Goal: Task Accomplishment & Management: Manage account settings

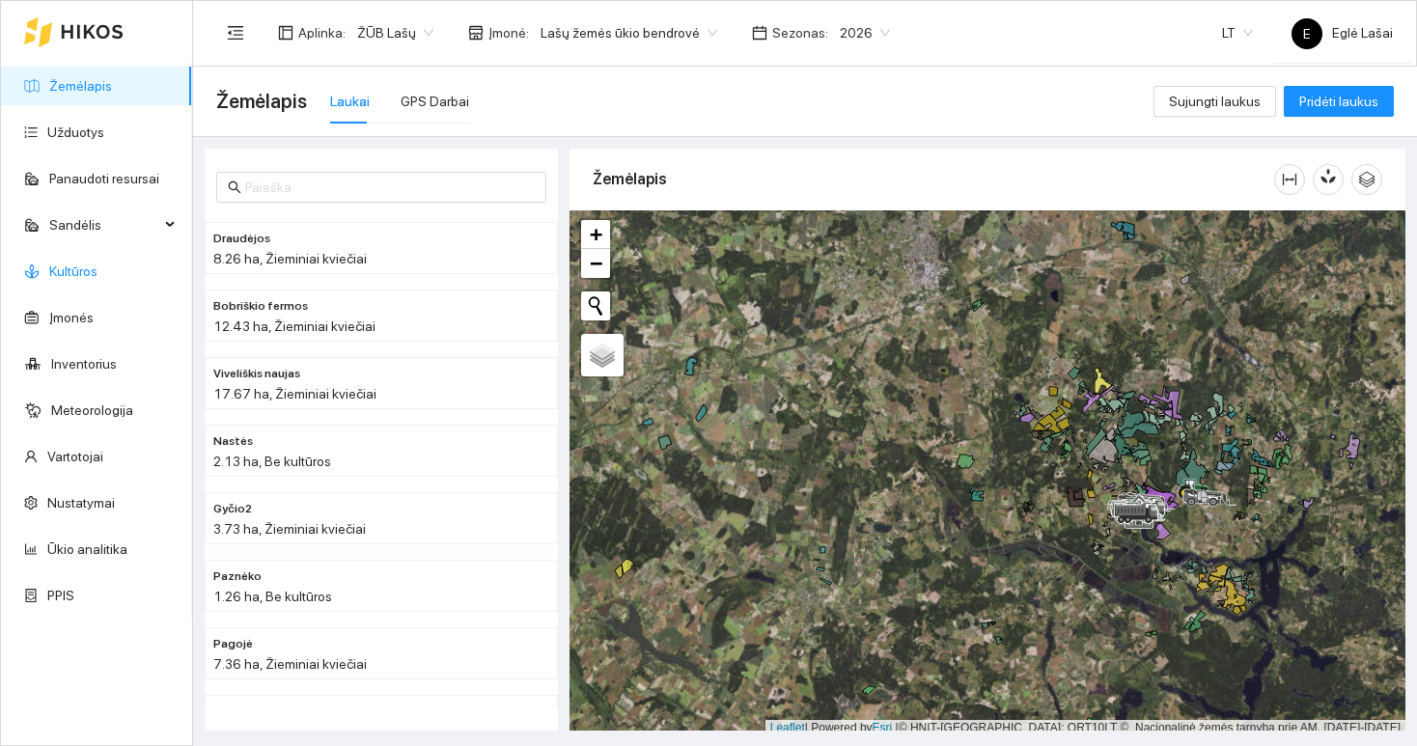
click at [72, 279] on link "Kultūros" at bounding box center [73, 271] width 48 height 15
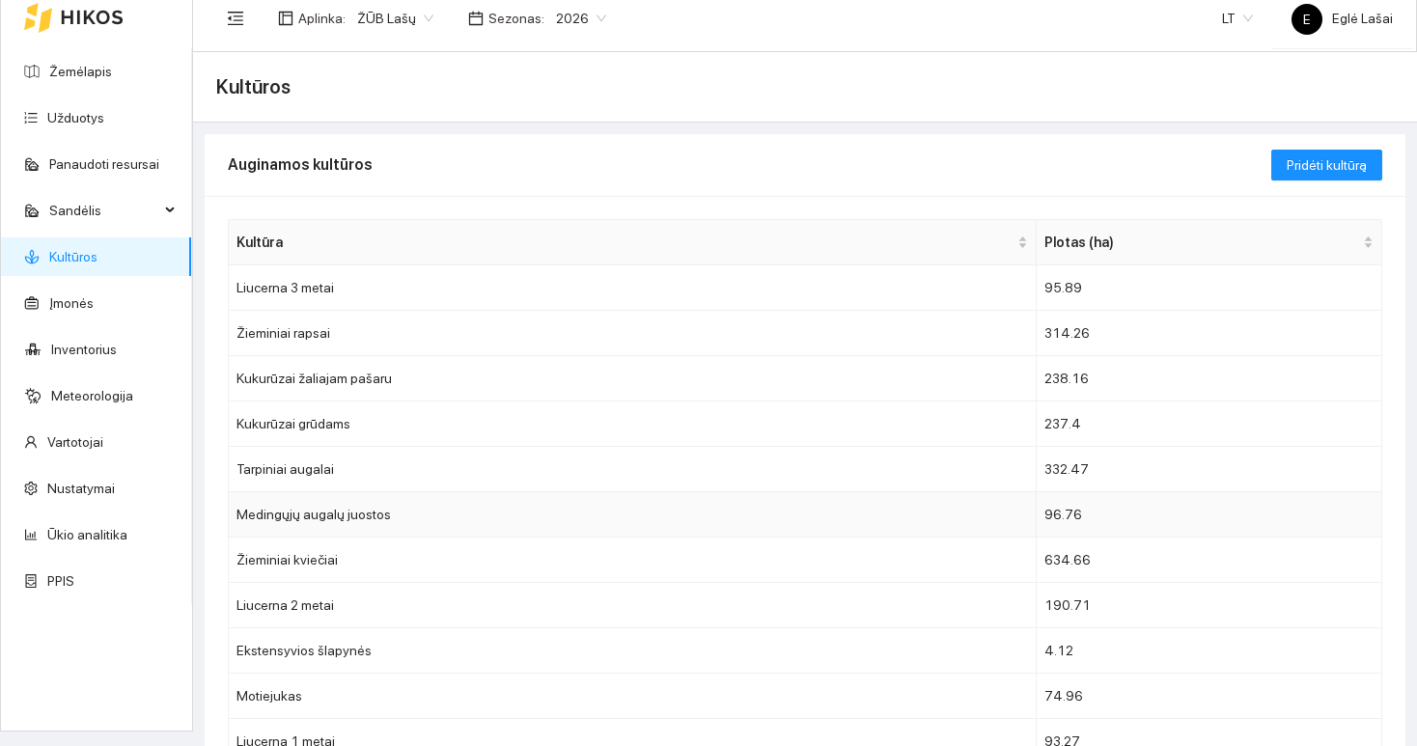
scroll to position [19, 0]
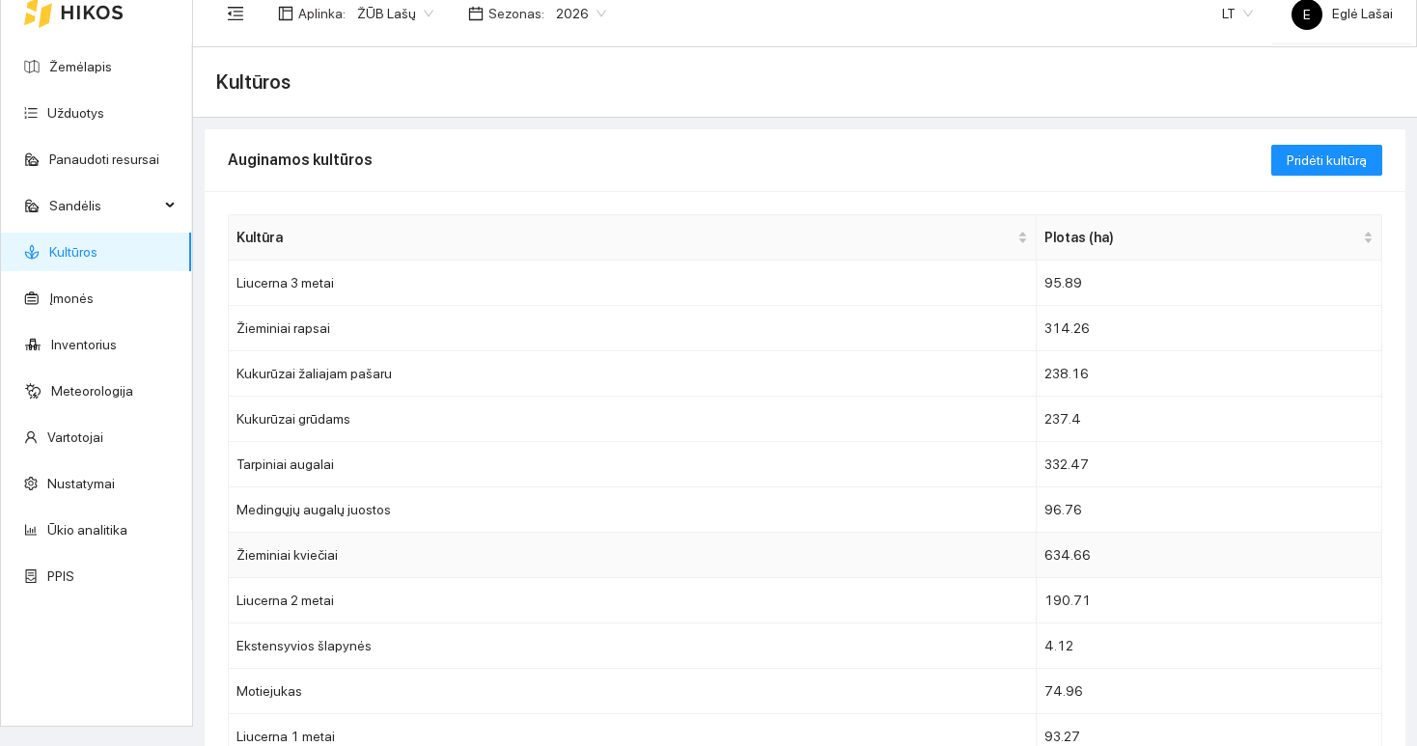
click at [298, 554] on td "Žieminiai kviečiai" at bounding box center [633, 555] width 808 height 45
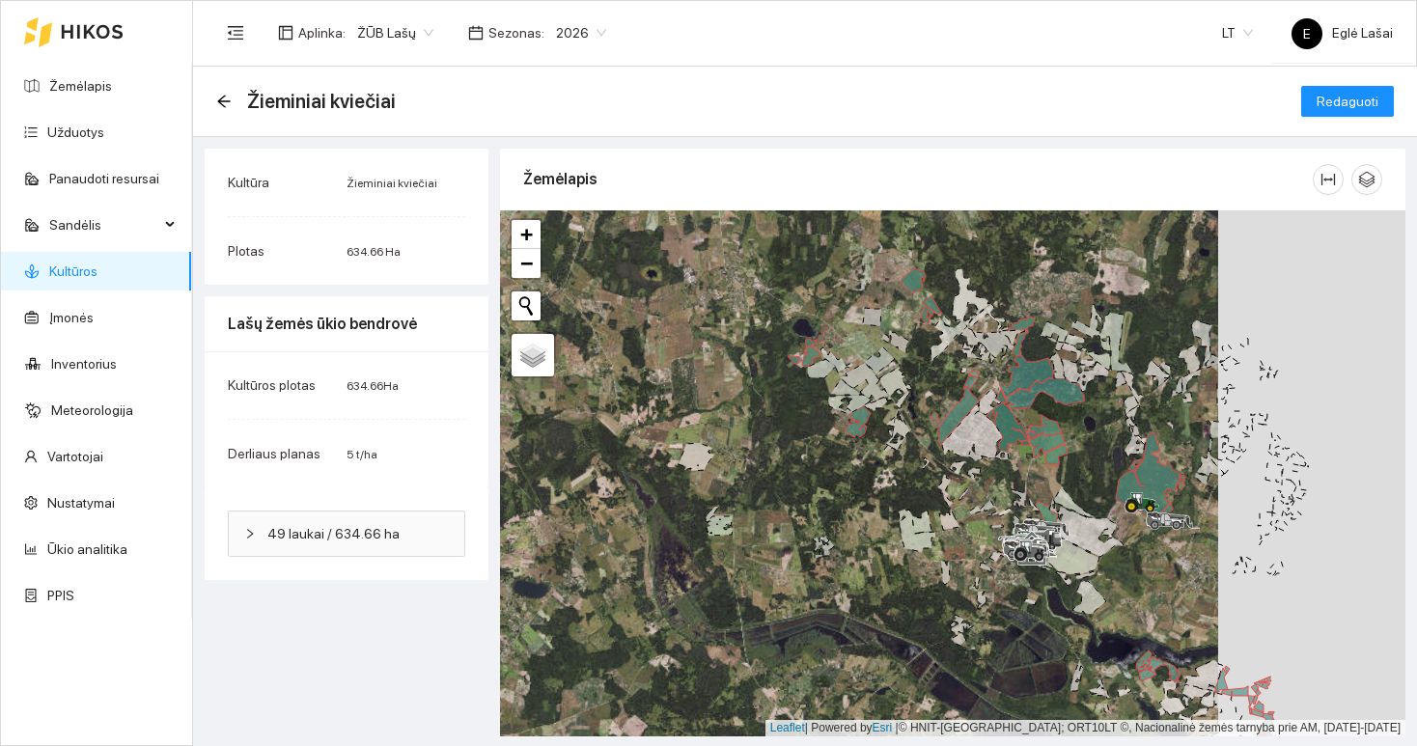
drag, startPoint x: 1060, startPoint y: 478, endPoint x: 873, endPoint y: 478, distance: 187.3
click at [873, 478] on div at bounding box center [953, 473] width 906 height 526
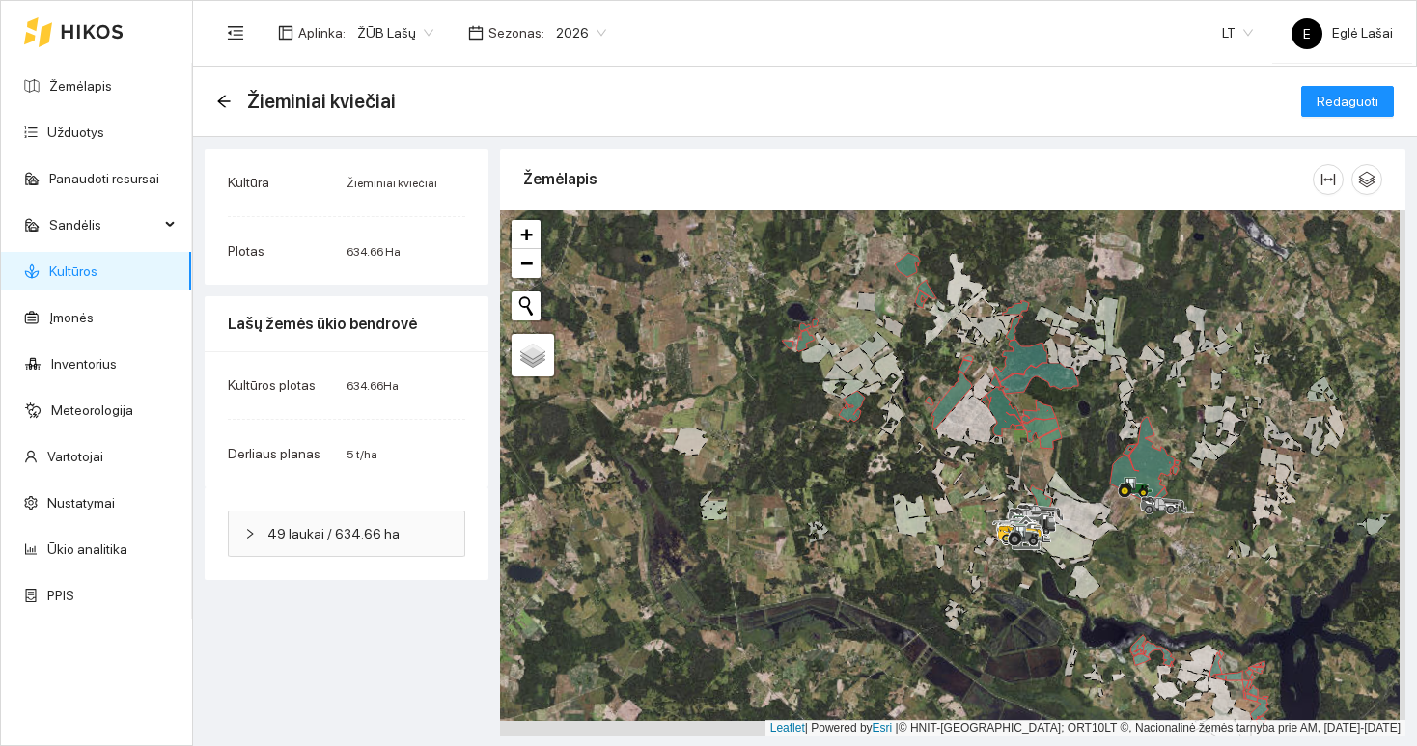
drag, startPoint x: 873, startPoint y: 478, endPoint x: 867, endPoint y: 462, distance: 16.5
click at [867, 462] on div at bounding box center [953, 473] width 906 height 526
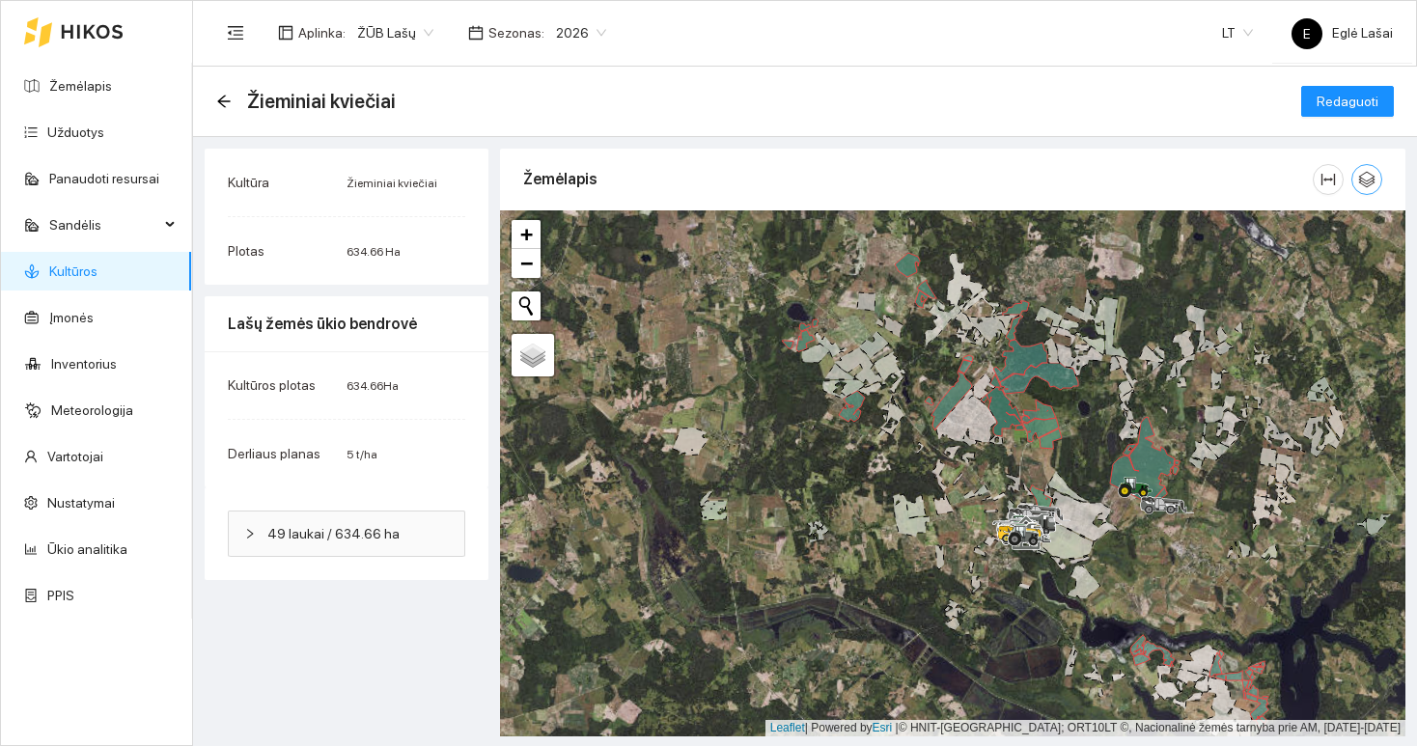
click at [1358, 178] on icon "button" at bounding box center [1366, 179] width 17 height 17
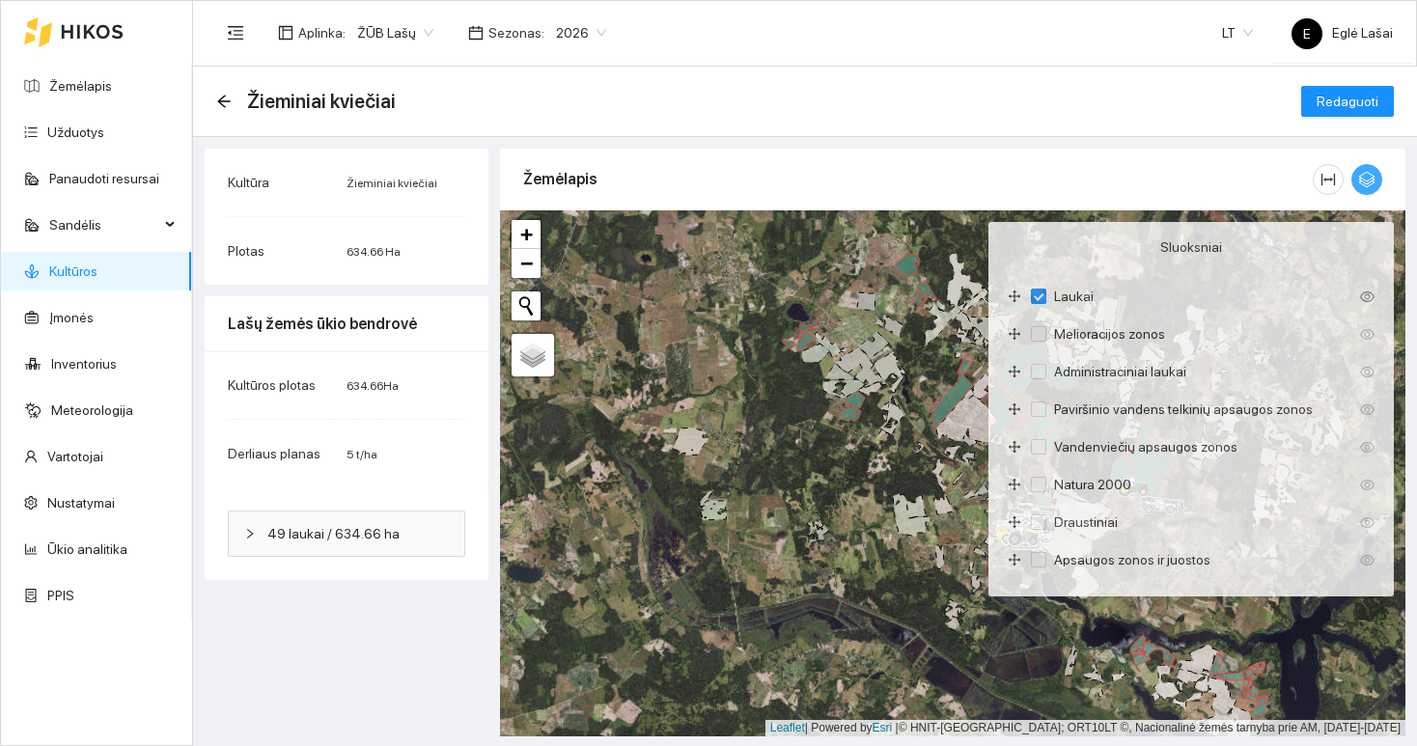
click at [1357, 178] on span "button" at bounding box center [1367, 179] width 29 height 17
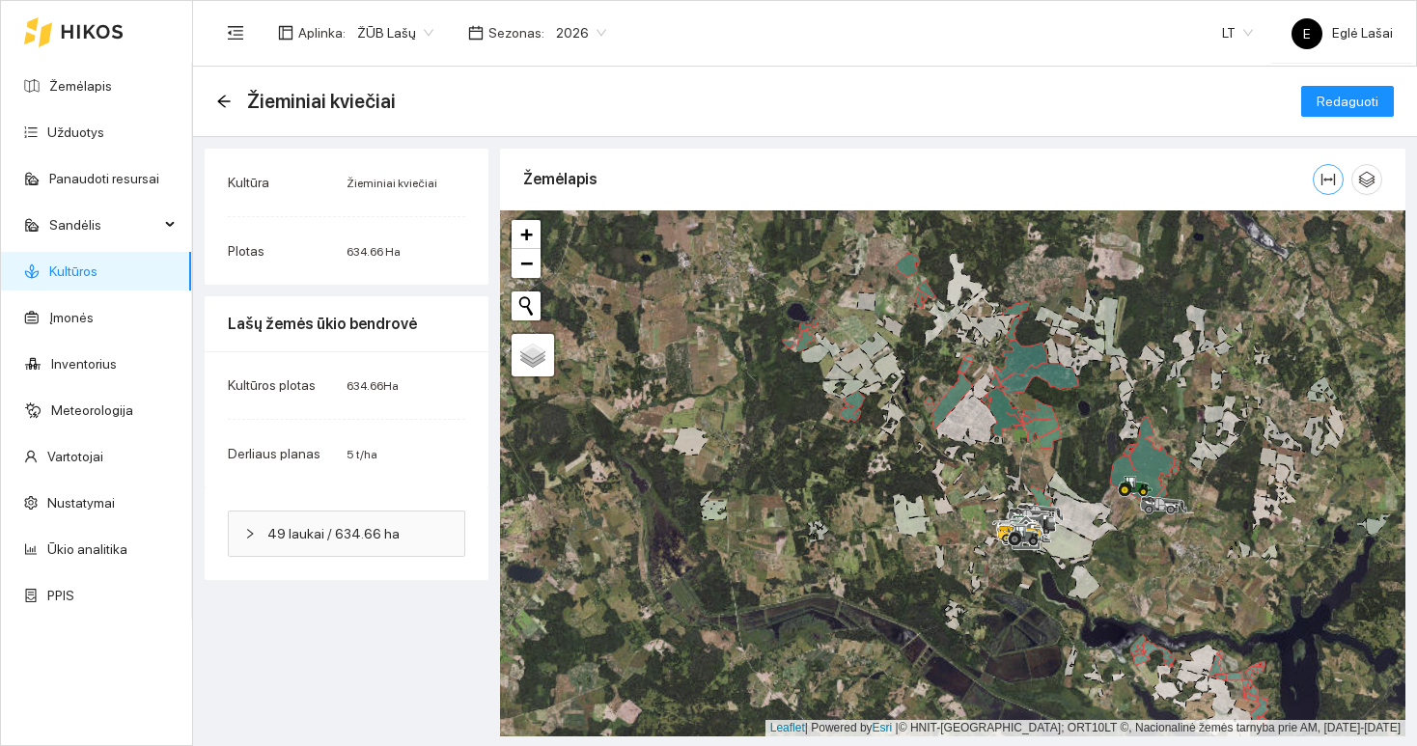
click at [1334, 178] on icon "column-width" at bounding box center [1329, 180] width 14 height 12
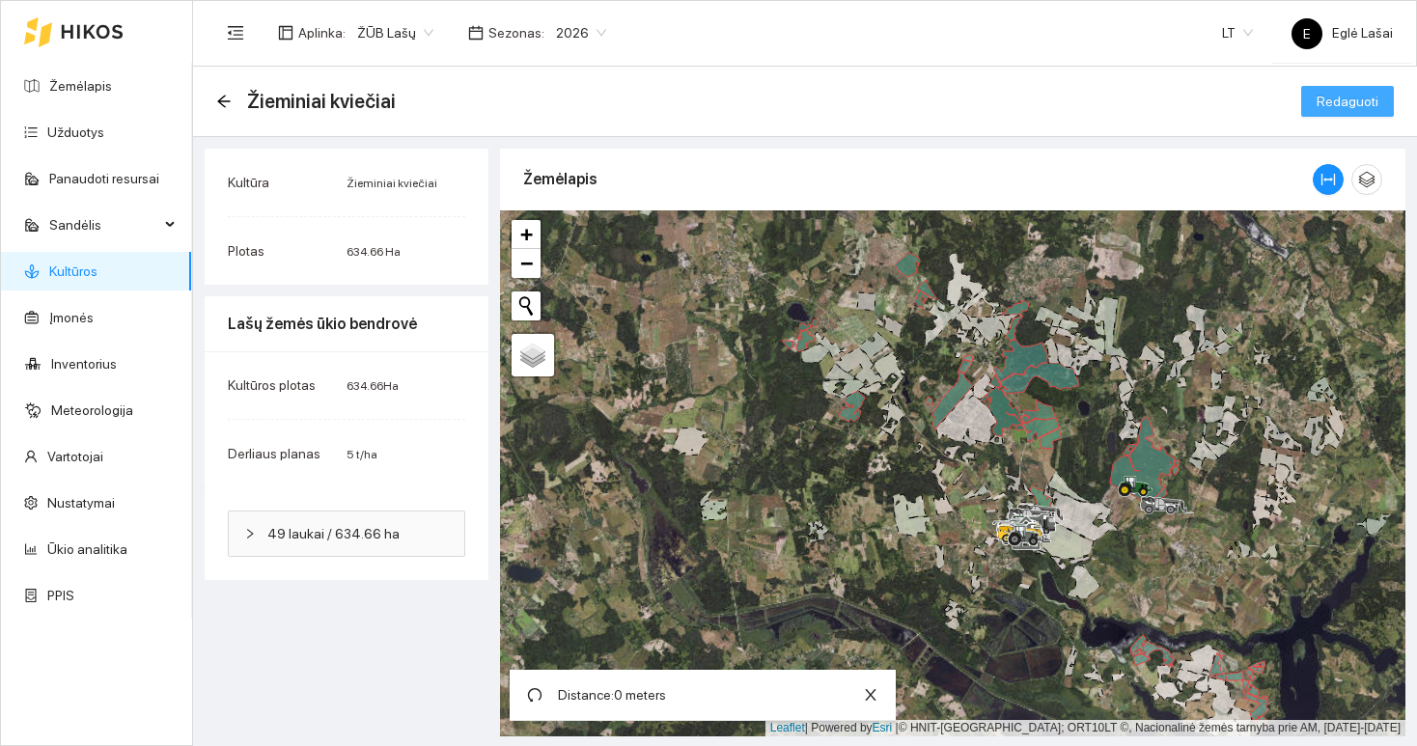
click at [1341, 100] on span "Redaguoti" at bounding box center [1348, 101] width 62 height 21
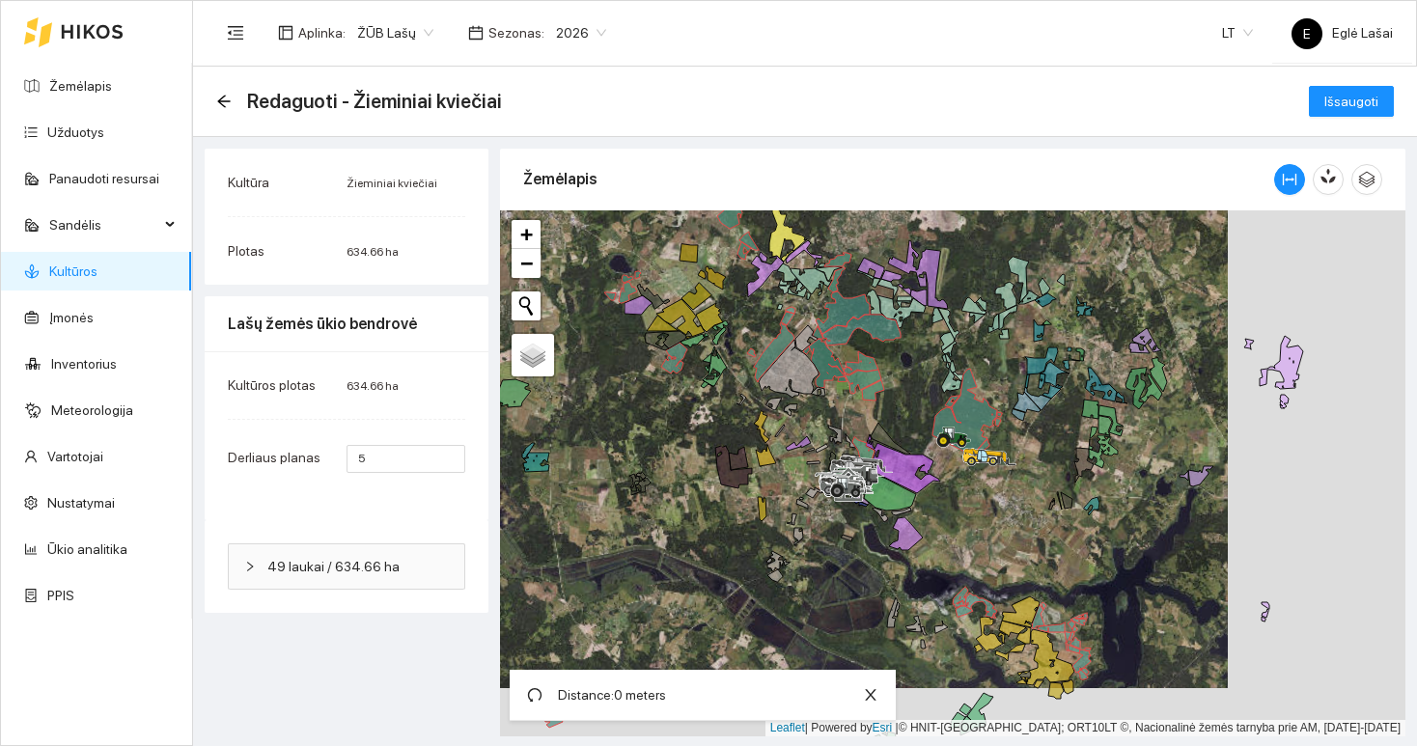
drag, startPoint x: 937, startPoint y: 513, endPoint x: 759, endPoint y: 463, distance: 184.3
click at [759, 464] on div at bounding box center [953, 473] width 906 height 526
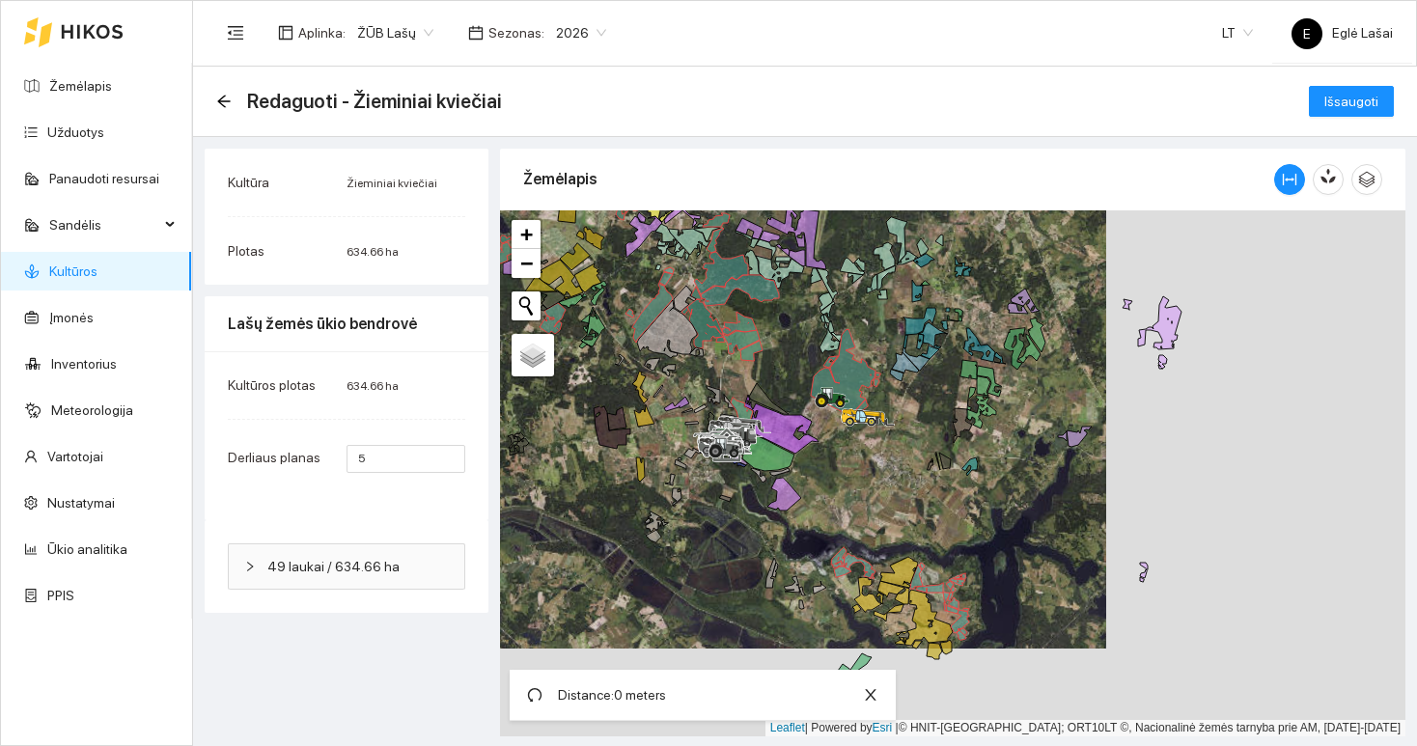
drag, startPoint x: 1030, startPoint y: 492, endPoint x: 898, endPoint y: 443, distance: 141.1
click at [898, 443] on div at bounding box center [953, 473] width 906 height 526
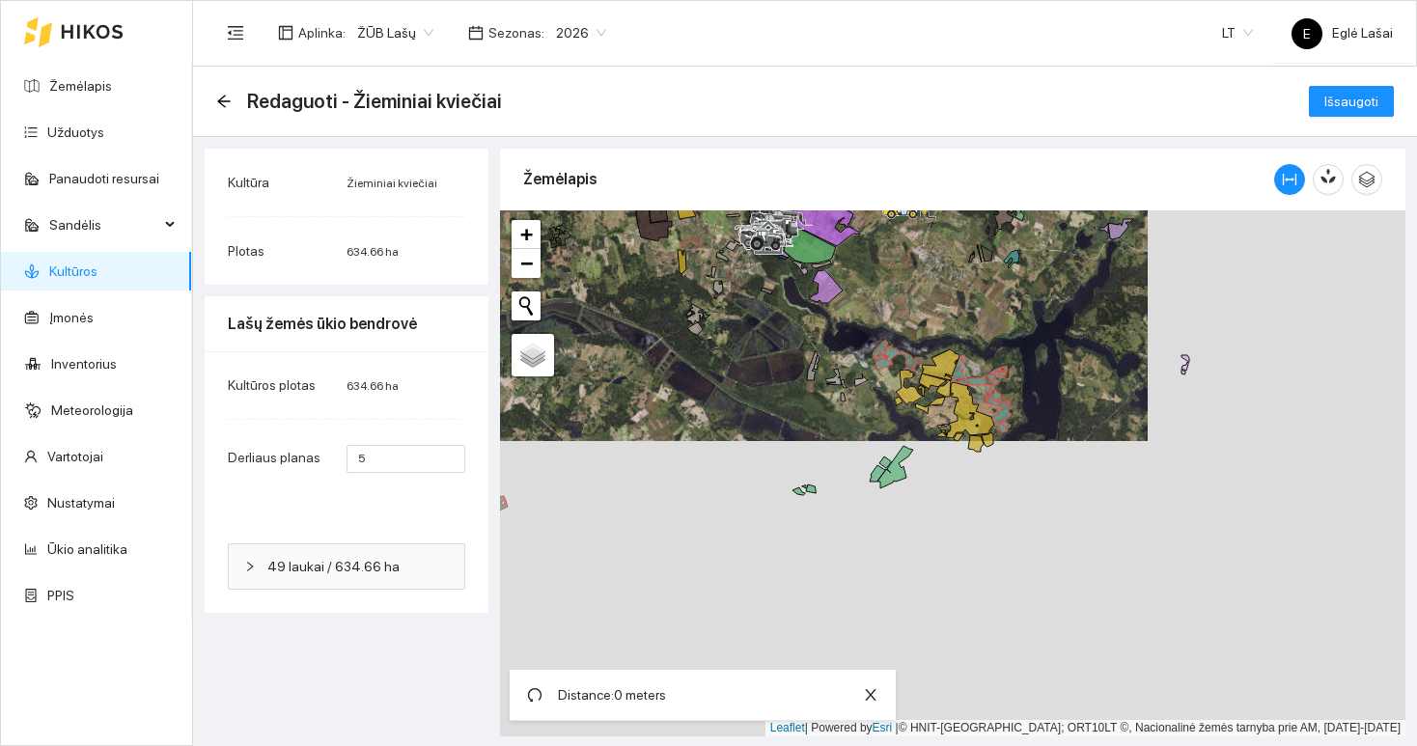
drag, startPoint x: 851, startPoint y: 631, endPoint x: 902, endPoint y: 427, distance: 211.0
click at [903, 429] on div at bounding box center [953, 473] width 906 height 526
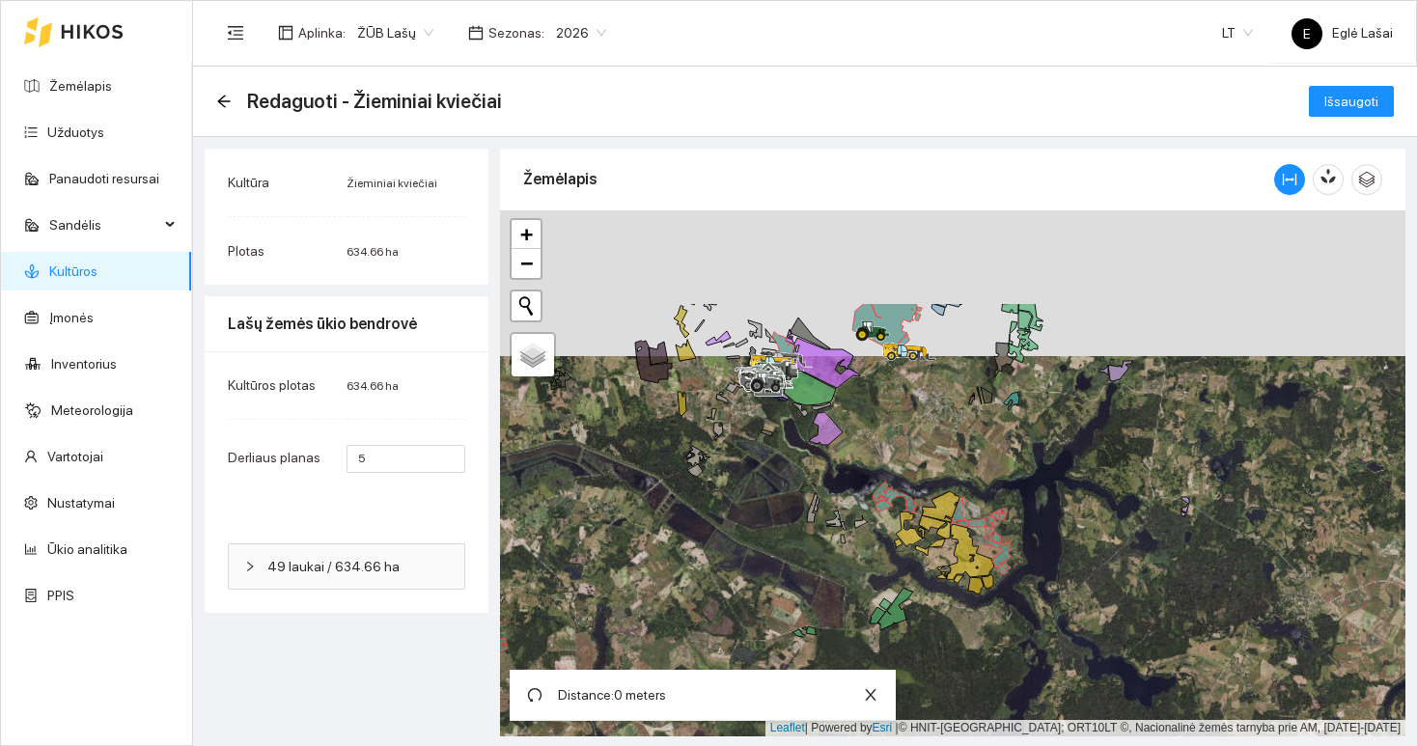
drag, startPoint x: 936, startPoint y: 295, endPoint x: 937, endPoint y: 466, distance: 170.9
click at [937, 466] on div at bounding box center [953, 473] width 906 height 526
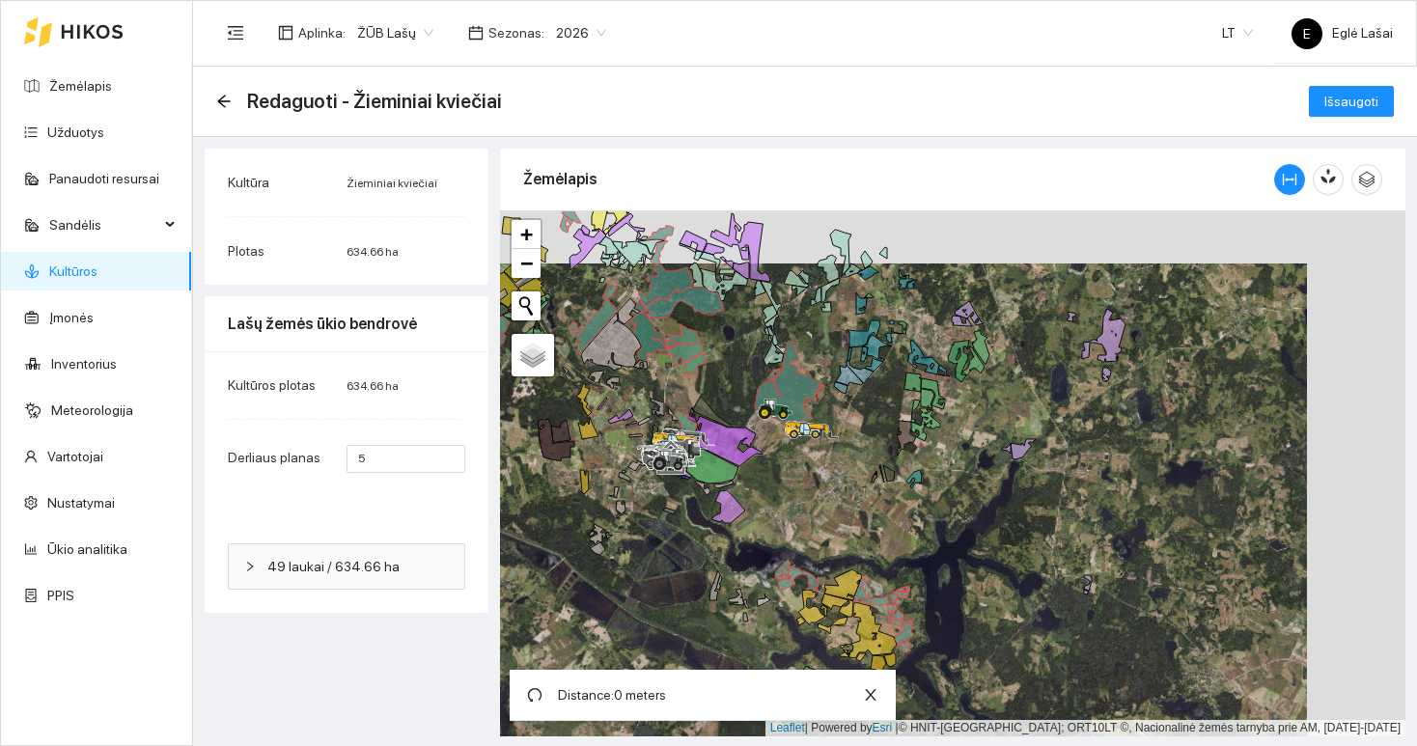
drag, startPoint x: 993, startPoint y: 428, endPoint x: 886, endPoint y: 485, distance: 120.5
click at [886, 482] on icon at bounding box center [889, 473] width 12 height 16
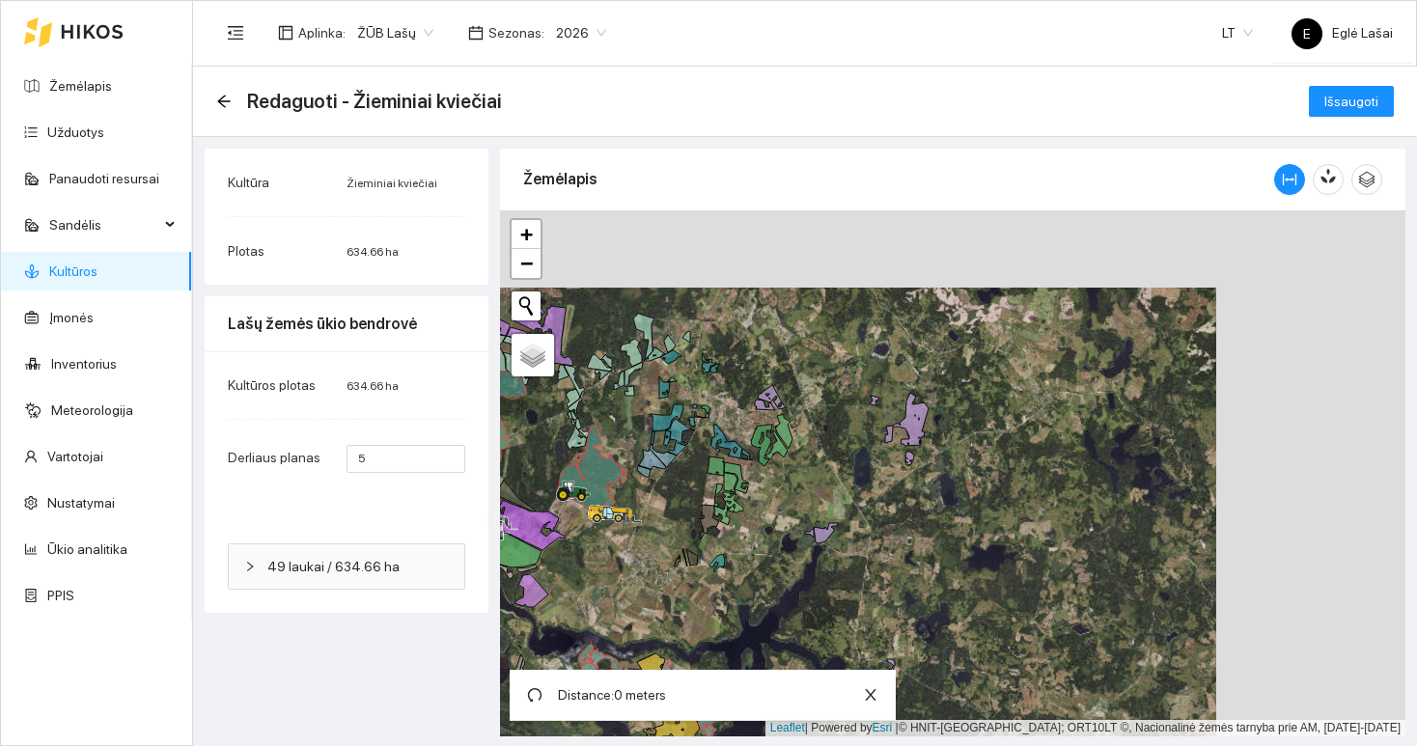
drag, startPoint x: 927, startPoint y: 464, endPoint x: 738, endPoint y: 539, distance: 203.3
click at [739, 542] on div at bounding box center [953, 473] width 906 height 526
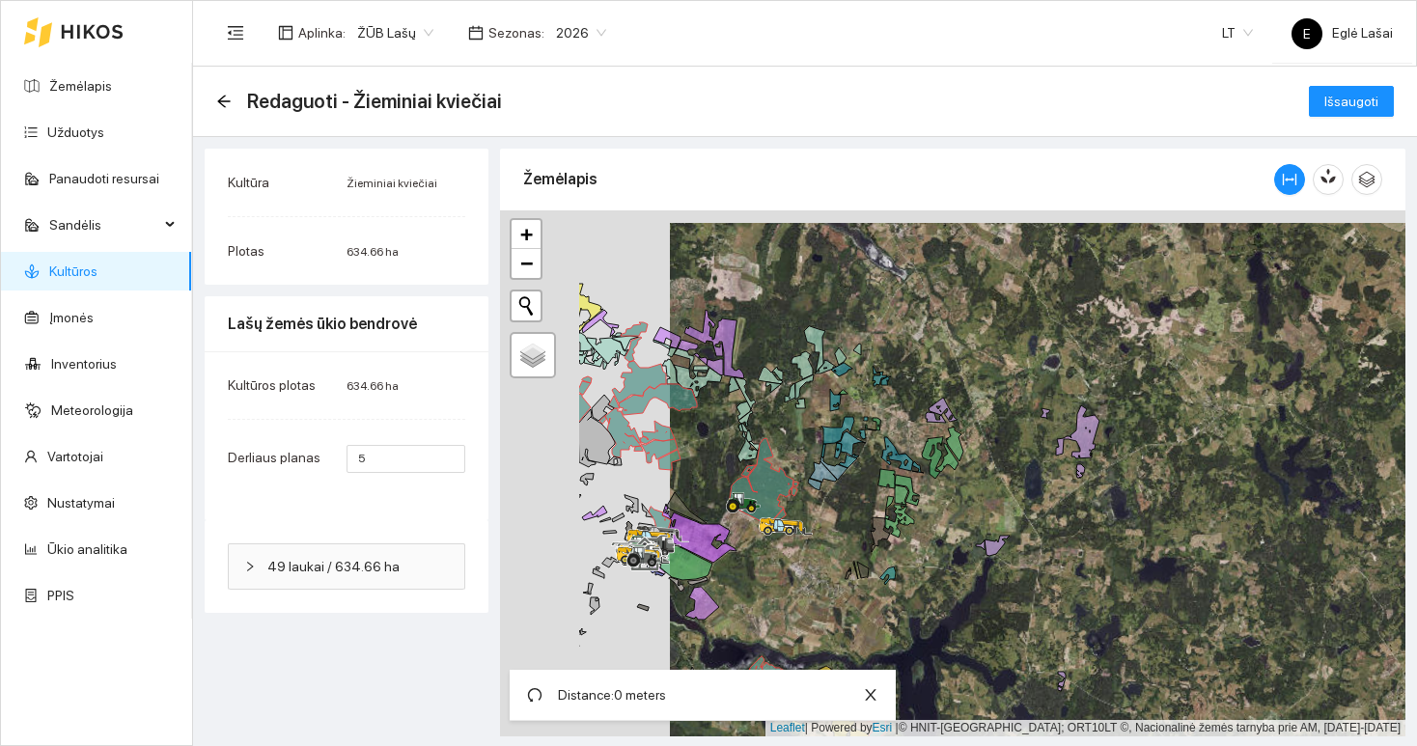
drag, startPoint x: 763, startPoint y: 361, endPoint x: 933, endPoint y: 371, distance: 170.2
click at [933, 373] on div at bounding box center [953, 473] width 906 height 526
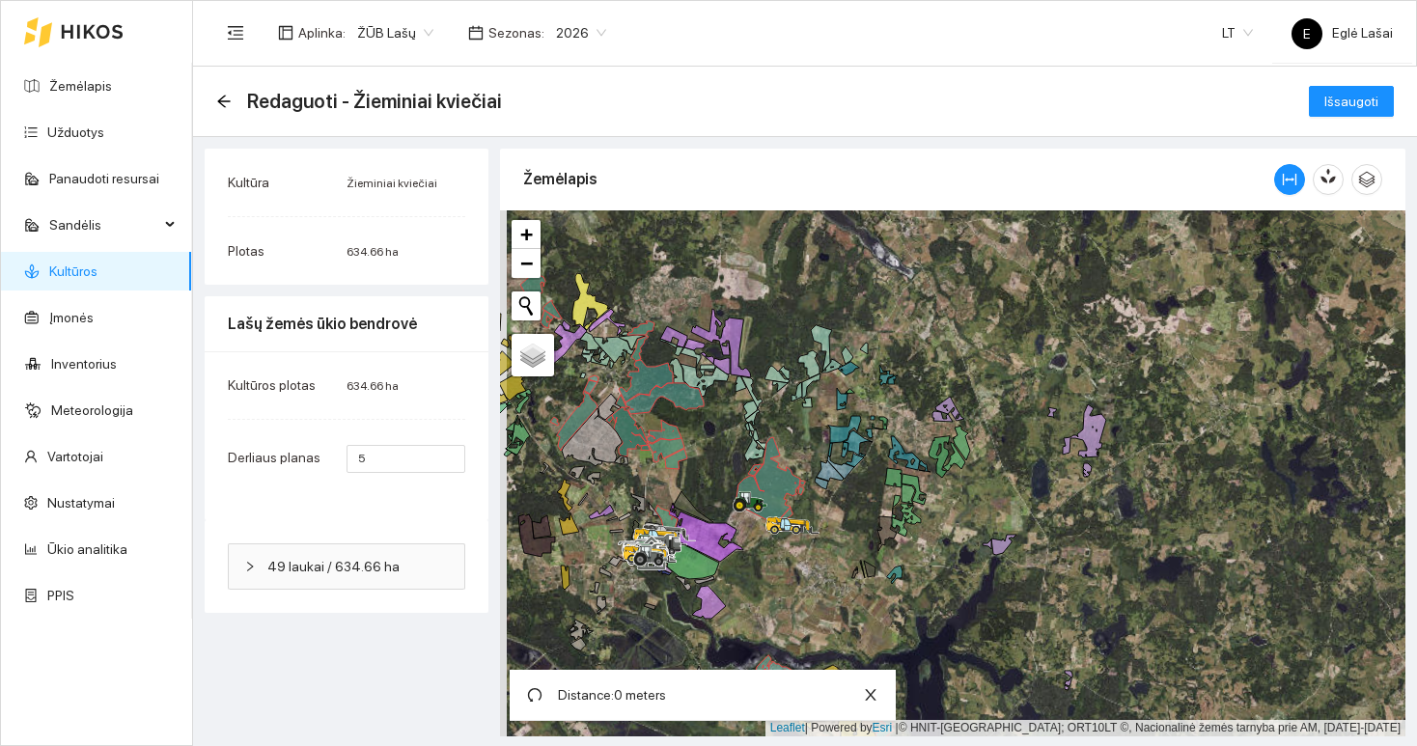
drag, startPoint x: 794, startPoint y: 310, endPoint x: 1126, endPoint y: 309, distance: 332.1
click at [1126, 310] on div at bounding box center [953, 473] width 906 height 526
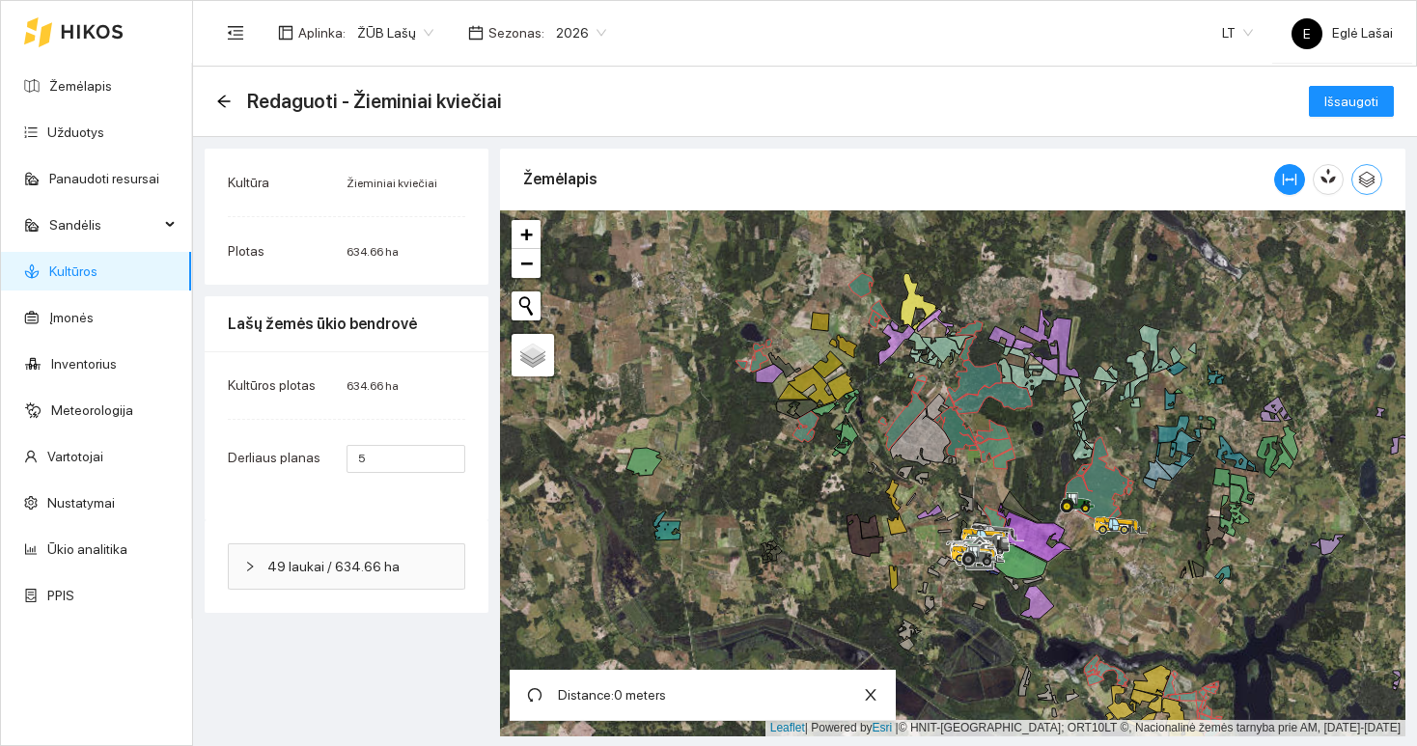
click at [1377, 180] on span "button" at bounding box center [1367, 179] width 29 height 17
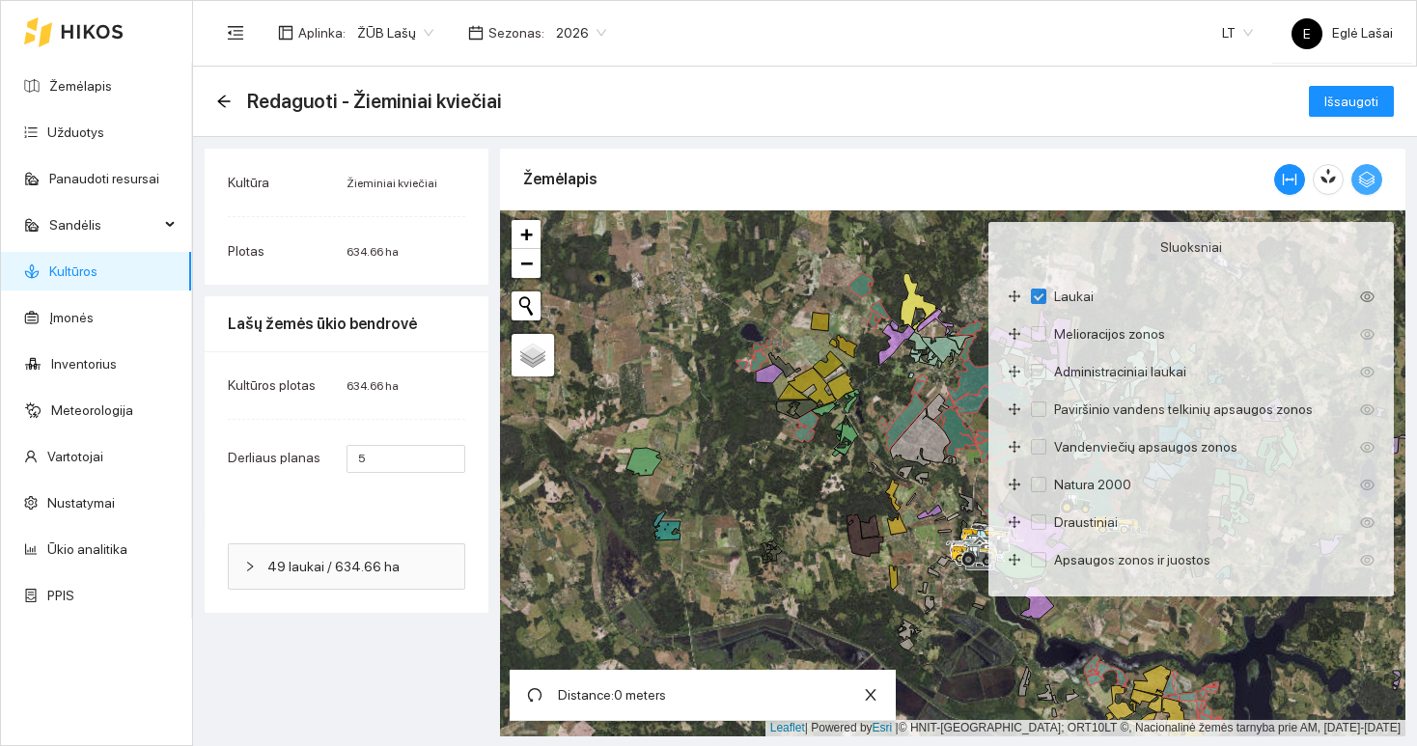
click at [1372, 186] on icon "button" at bounding box center [1366, 179] width 17 height 17
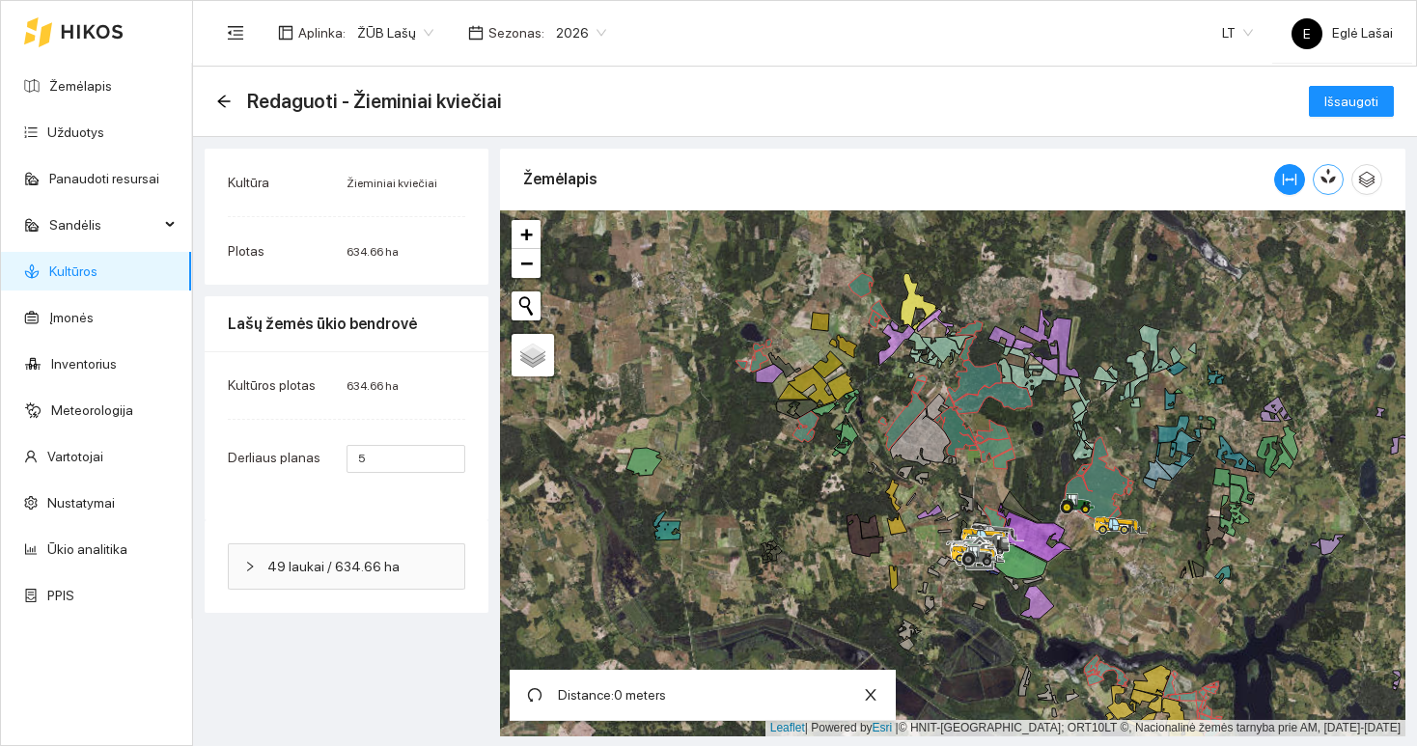
click at [1337, 185] on button "button" at bounding box center [1328, 179] width 31 height 31
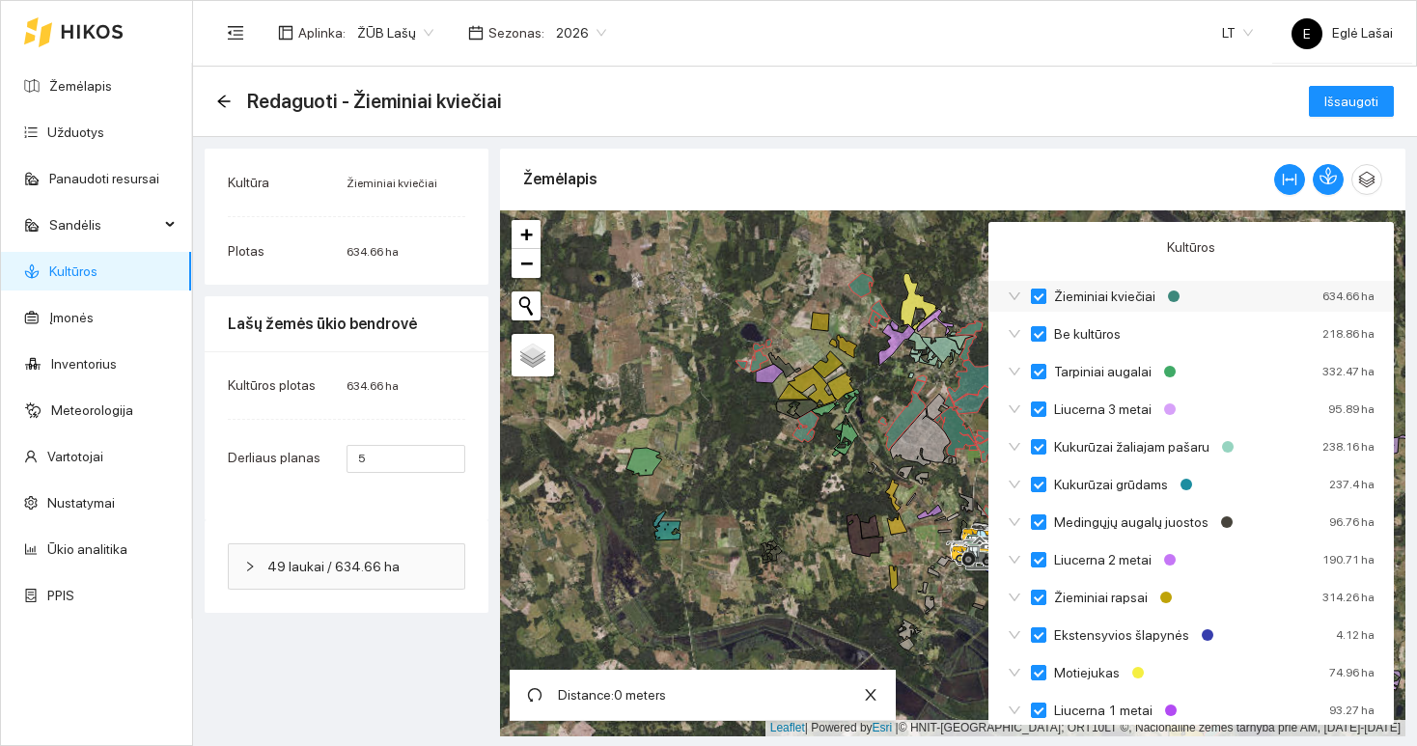
click at [1044, 295] on input "Žieminiai kviečiai" at bounding box center [1038, 296] width 15 height 15
click at [1037, 369] on input "Tarpiniai augalai" at bounding box center [1038, 371] width 15 height 15
checkbox input "false"
click at [1038, 410] on input "Liucerna 3 metai" at bounding box center [1038, 409] width 15 height 15
checkbox input "false"
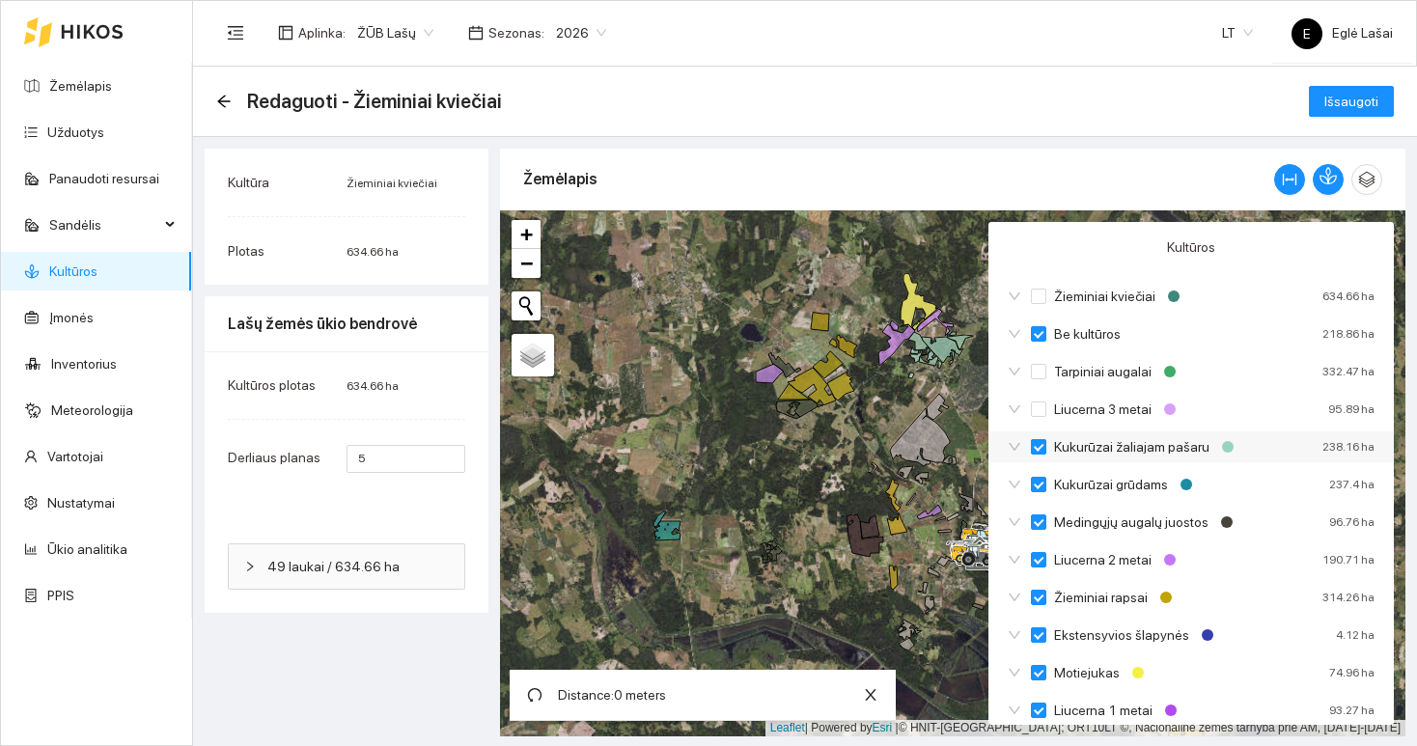
click at [1039, 446] on input "Kukurūzai žaliajam pašaru" at bounding box center [1038, 446] width 15 height 15
checkbox input "false"
click at [1041, 477] on input "Kukurūzai grūdams" at bounding box center [1038, 484] width 15 height 15
checkbox input "false"
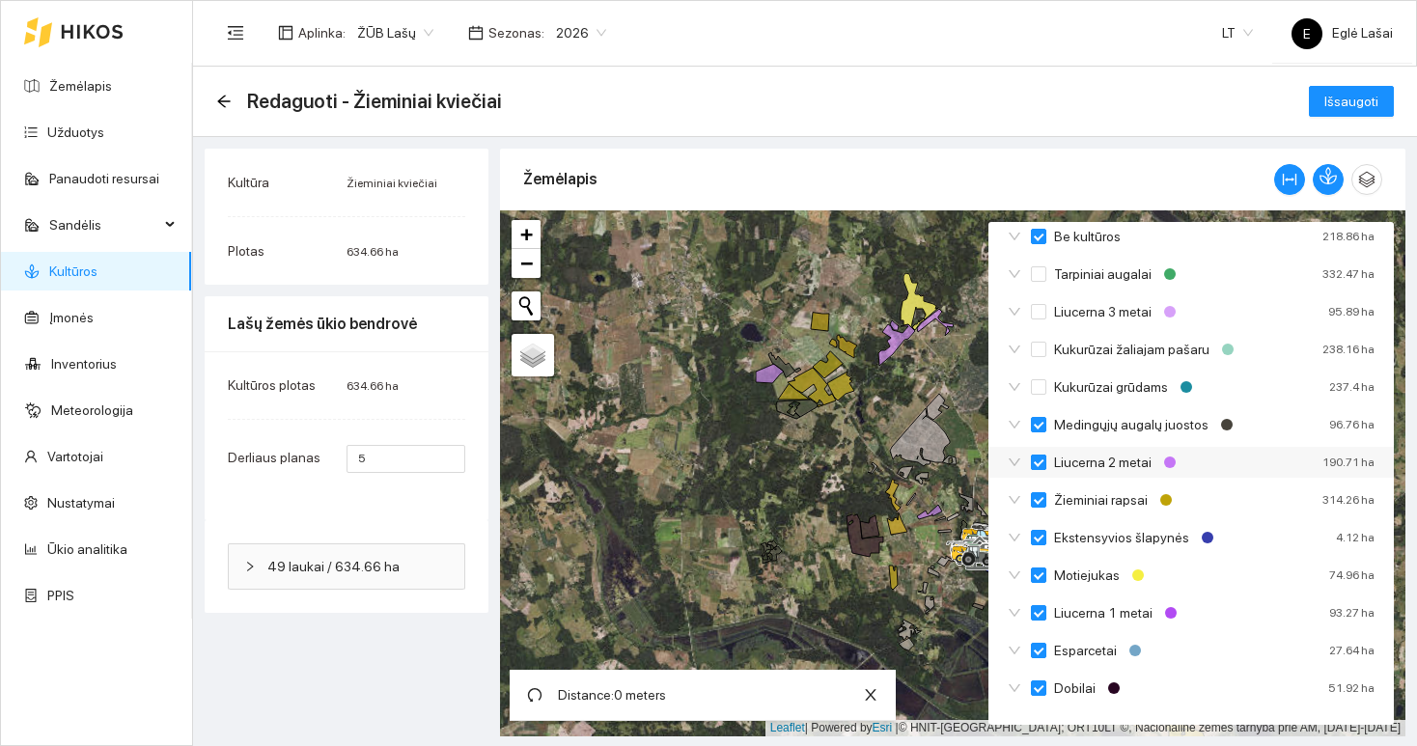
scroll to position [98, 0]
click at [1038, 464] on input "Liucerna 2 metai" at bounding box center [1038, 462] width 15 height 15
checkbox input "false"
checkbox input "true"
click at [1044, 422] on input "Medingųjų augalų juostos" at bounding box center [1038, 424] width 15 height 15
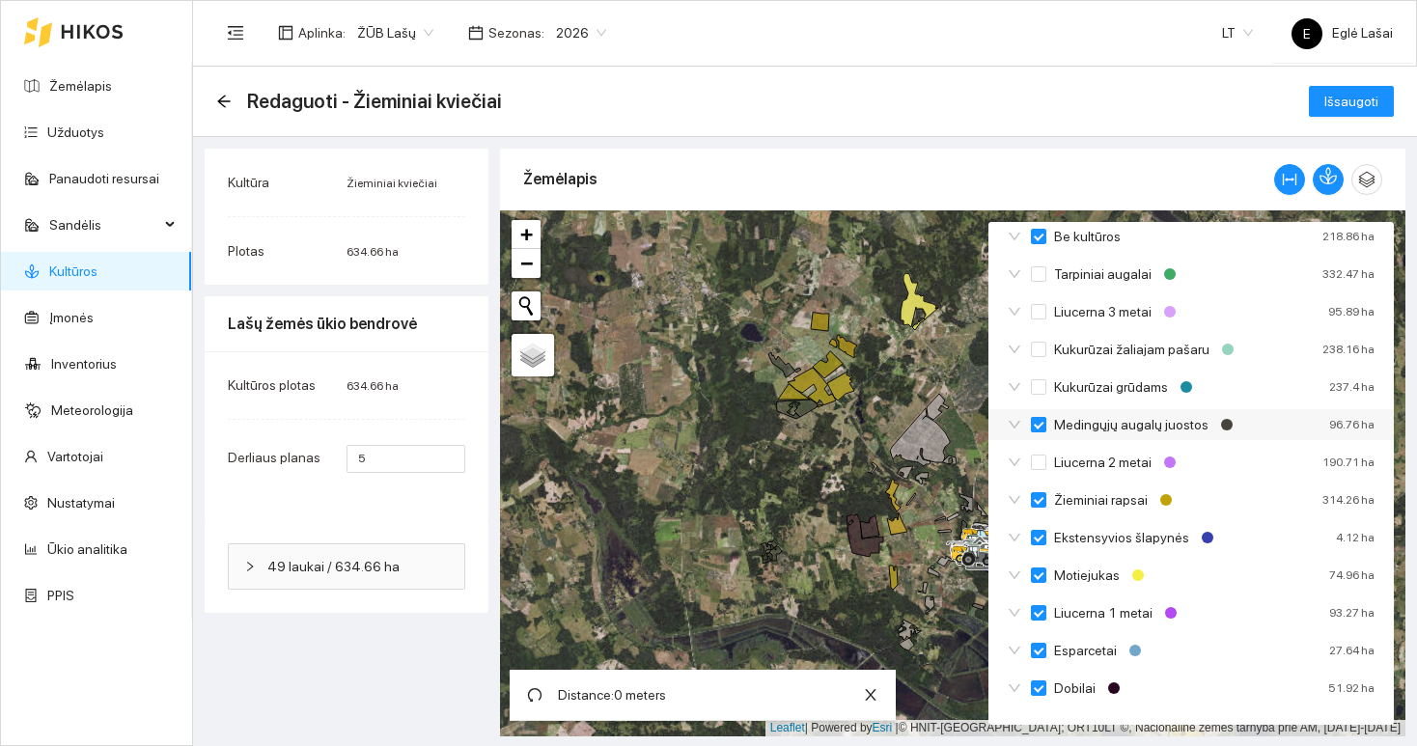
checkbox input "true"
checkbox input "false"
click at [1044, 500] on input "Žieminiai rapsai" at bounding box center [1038, 499] width 15 height 15
checkbox input "false"
click at [1038, 533] on input "Ekstensyvios šlapynės" at bounding box center [1038, 537] width 15 height 15
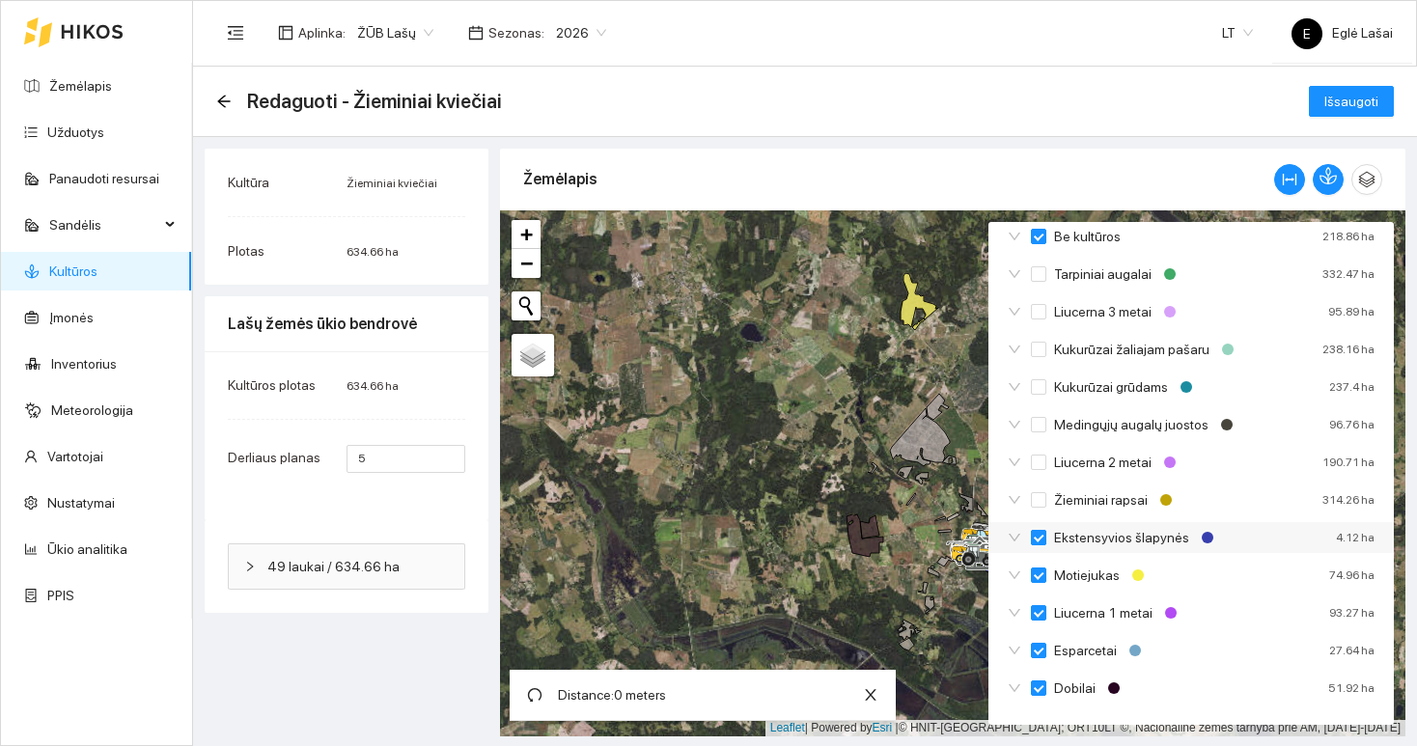
checkbox input "false"
click at [1034, 615] on input "Liucerna 1 metai" at bounding box center [1038, 612] width 15 height 15
checkbox input "false"
click at [1038, 651] on input "Esparcetai" at bounding box center [1038, 650] width 15 height 15
checkbox input "false"
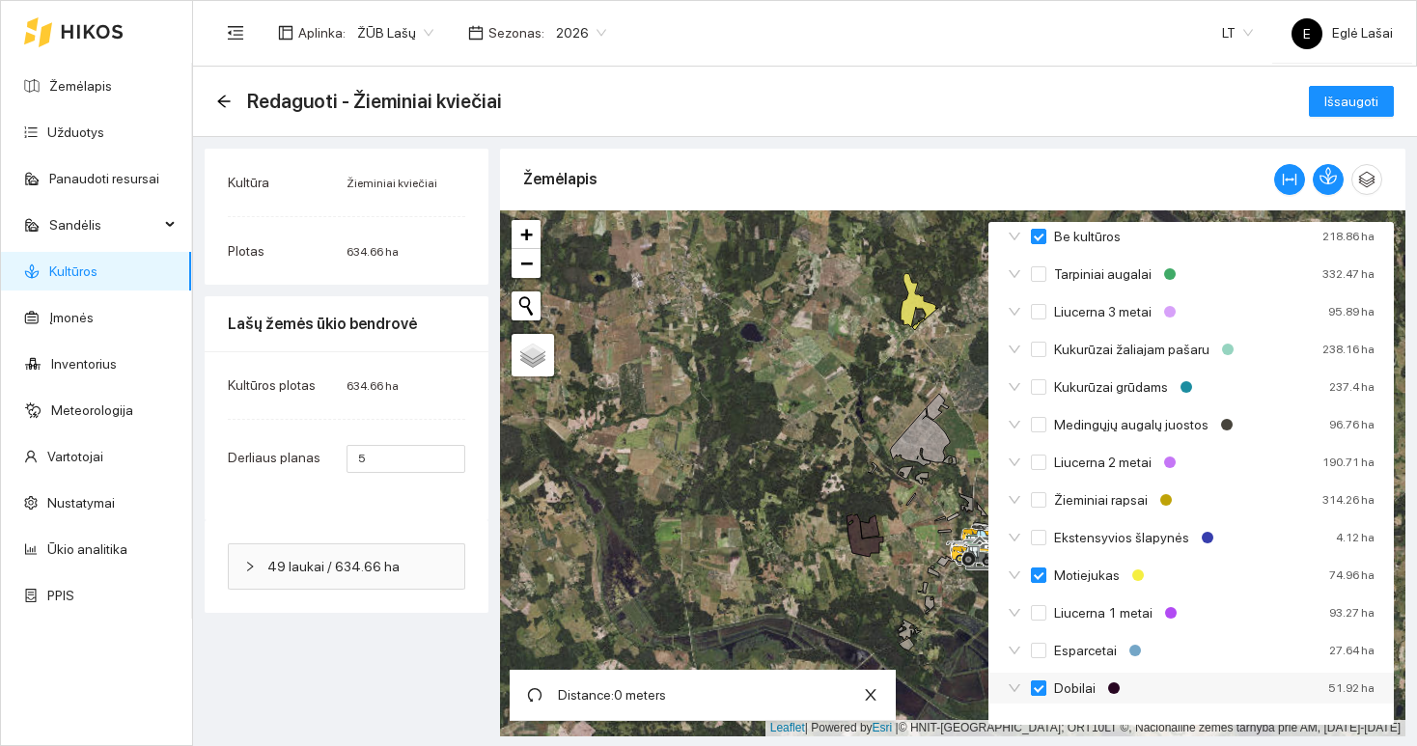
click at [1038, 685] on input "Dobilai" at bounding box center [1038, 688] width 15 height 15
checkbox input "false"
checkbox input "true"
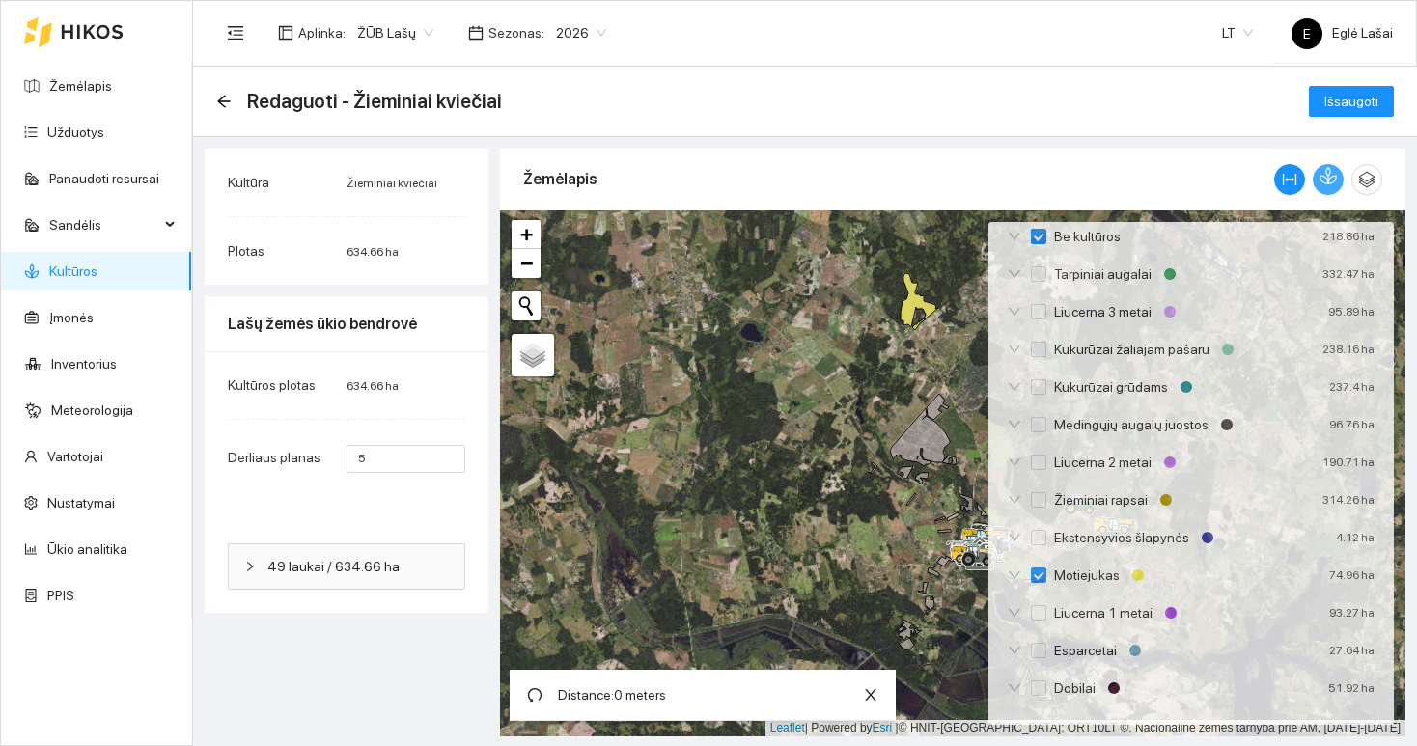
click at [1325, 182] on icon "button" at bounding box center [1328, 175] width 17 height 17
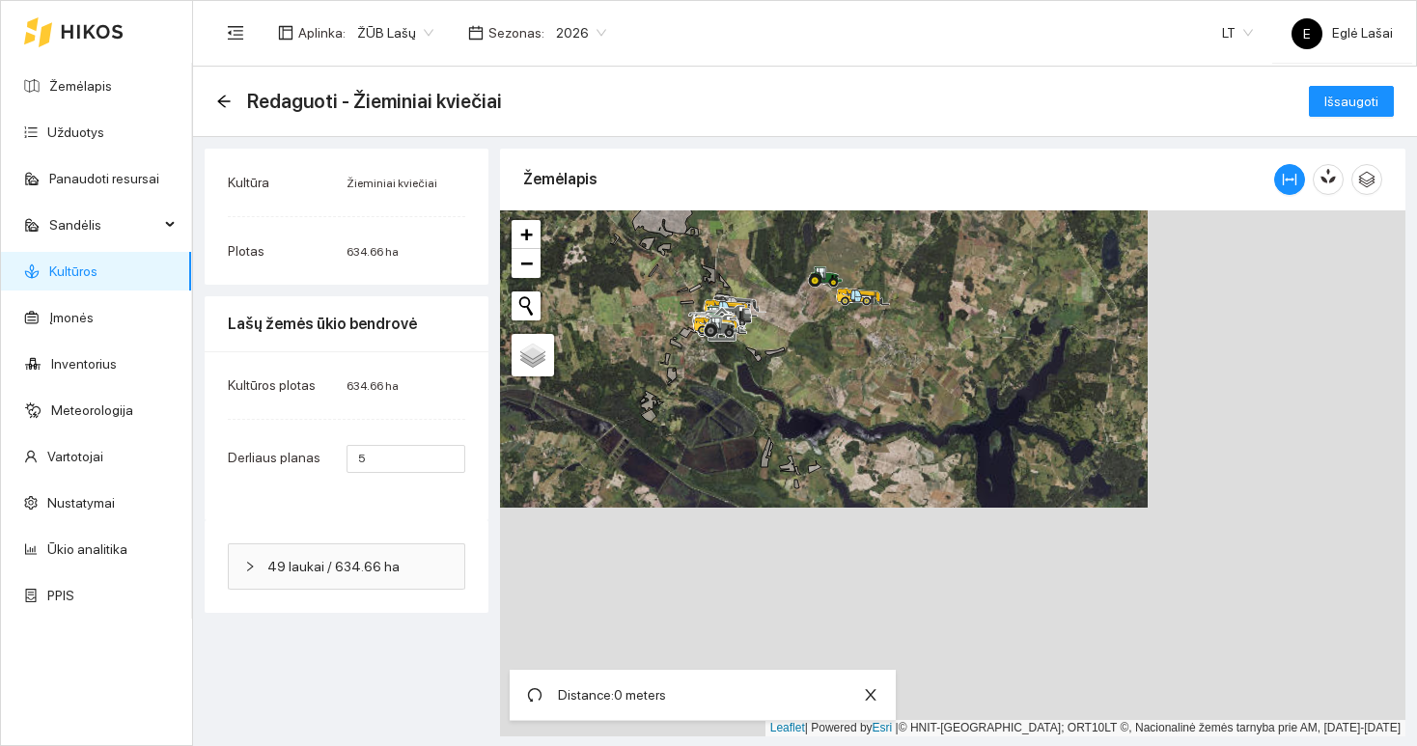
drag, startPoint x: 1093, startPoint y: 576, endPoint x: 834, endPoint y: 347, distance: 346.1
click at [834, 347] on div at bounding box center [953, 473] width 906 height 526
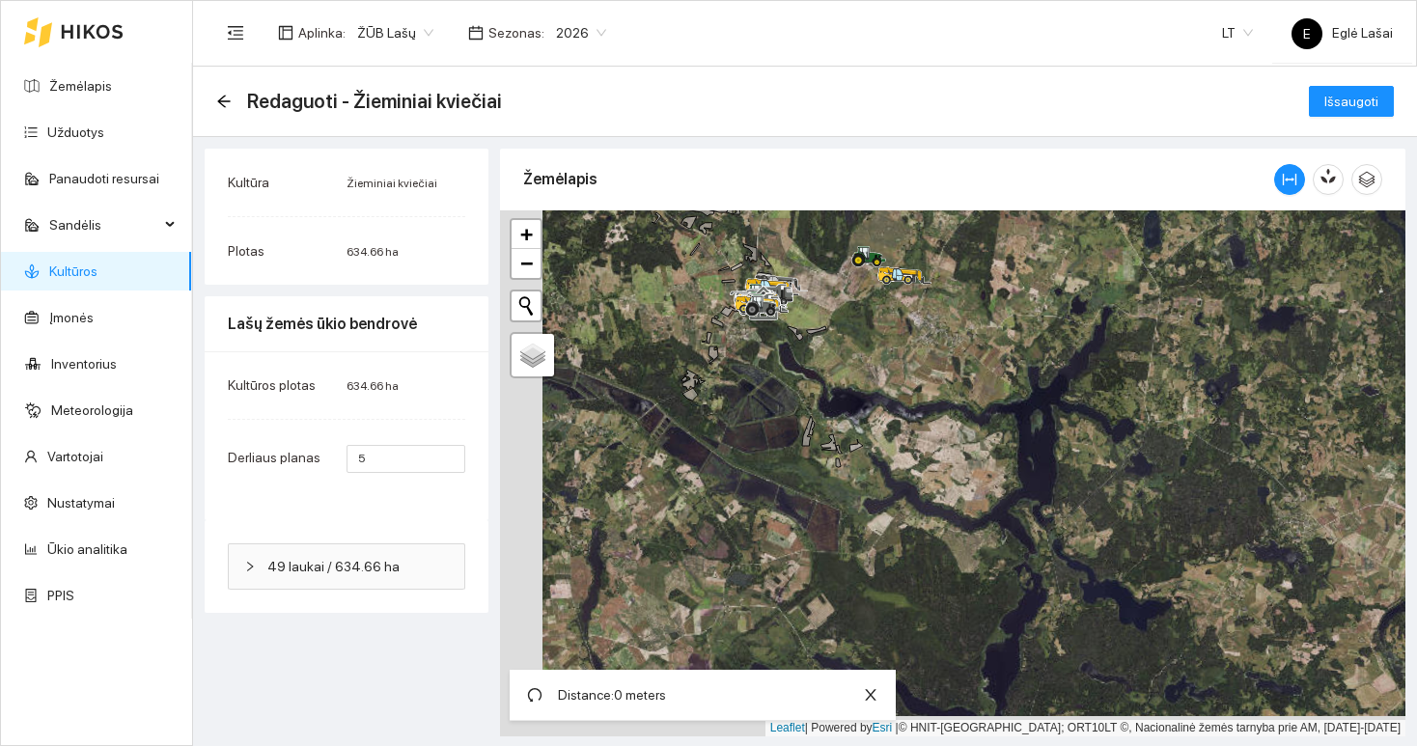
drag, startPoint x: 751, startPoint y: 532, endPoint x: 853, endPoint y: 506, distance: 105.6
click at [853, 506] on div at bounding box center [953, 473] width 906 height 526
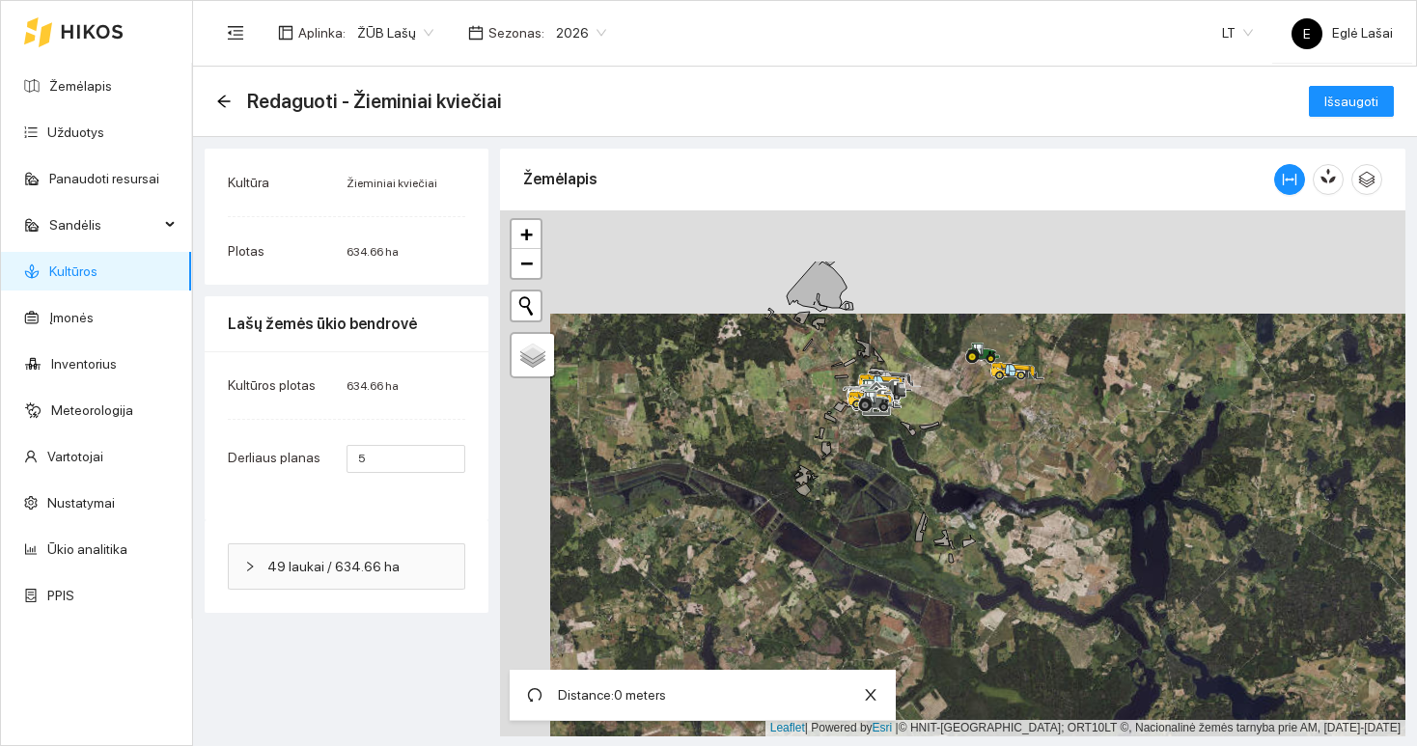
click at [870, 593] on div at bounding box center [953, 473] width 906 height 526
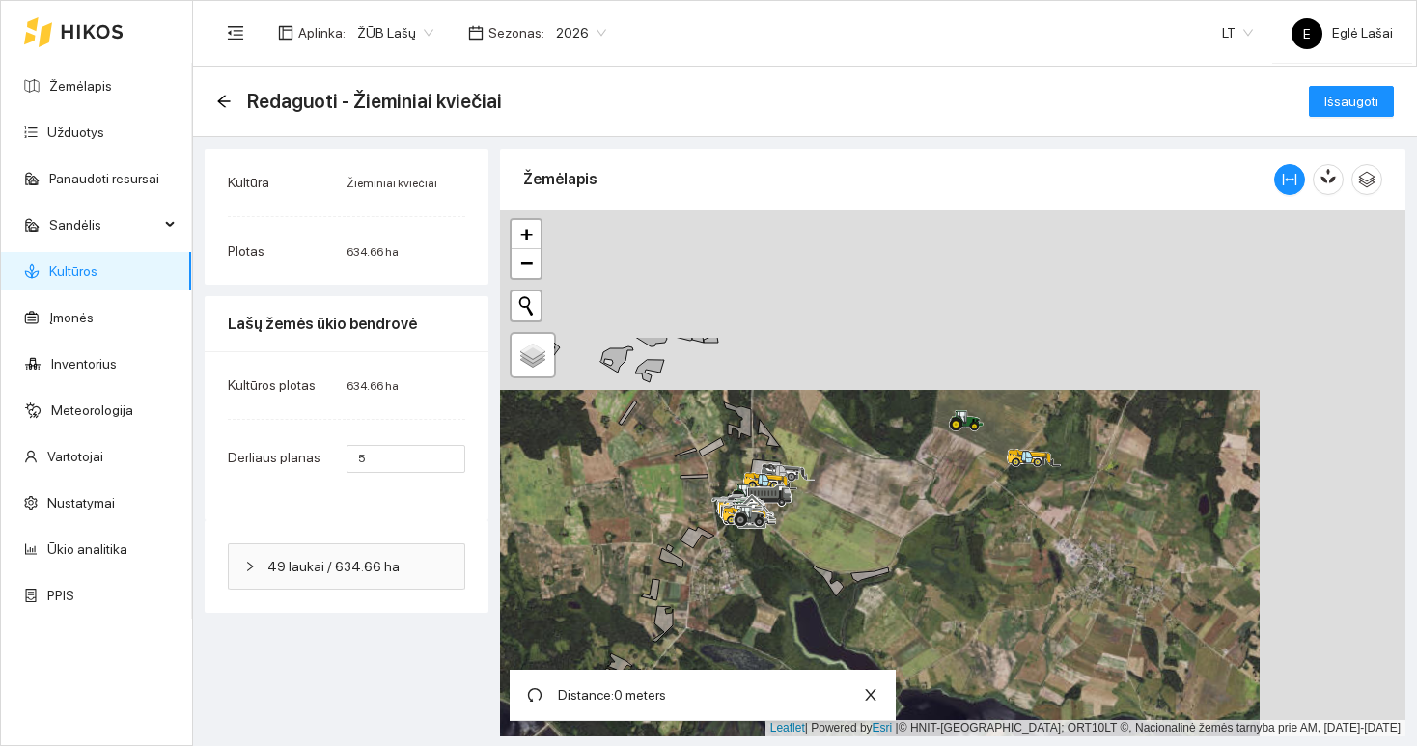
drag, startPoint x: 988, startPoint y: 407, endPoint x: 846, endPoint y: 583, distance: 225.9
click at [846, 585] on div at bounding box center [953, 473] width 906 height 526
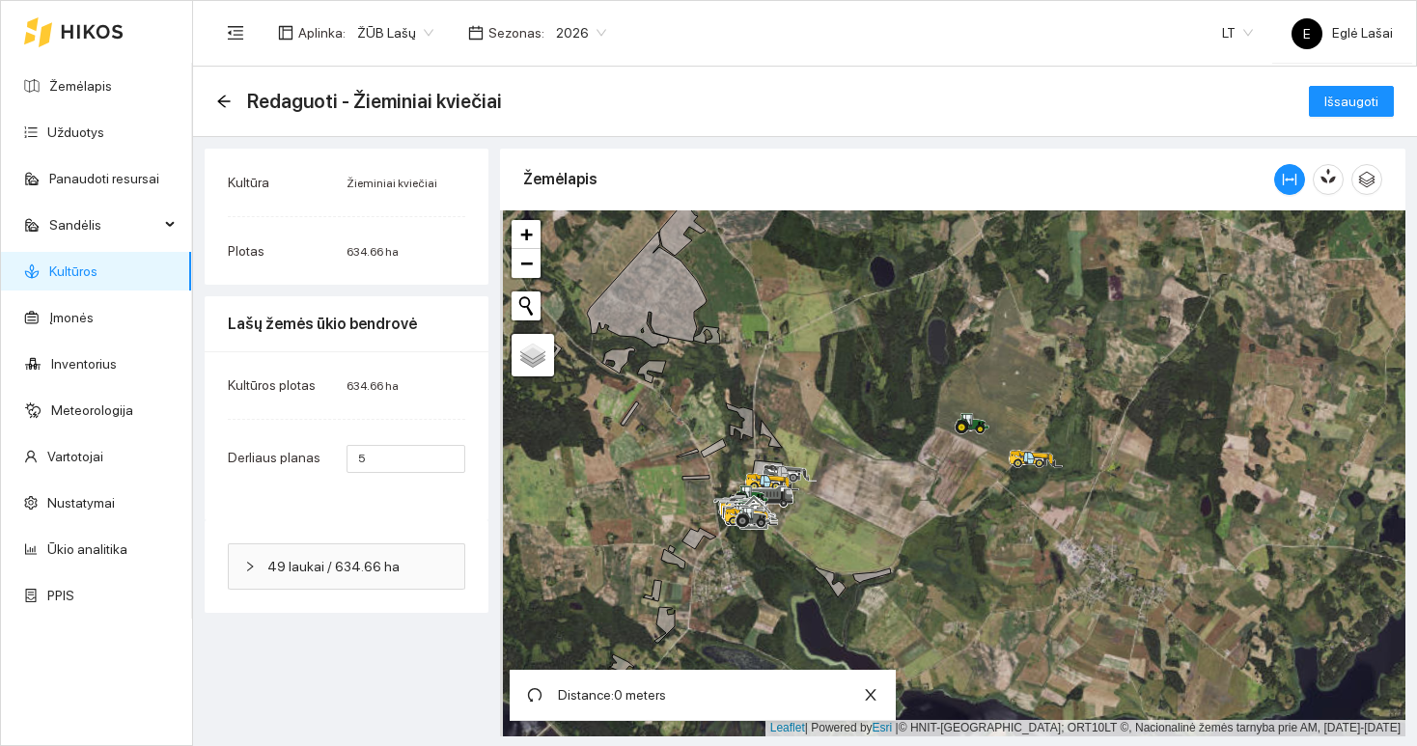
drag, startPoint x: 765, startPoint y: 414, endPoint x: 861, endPoint y: 494, distance: 125.5
click at [861, 495] on div at bounding box center [953, 473] width 906 height 526
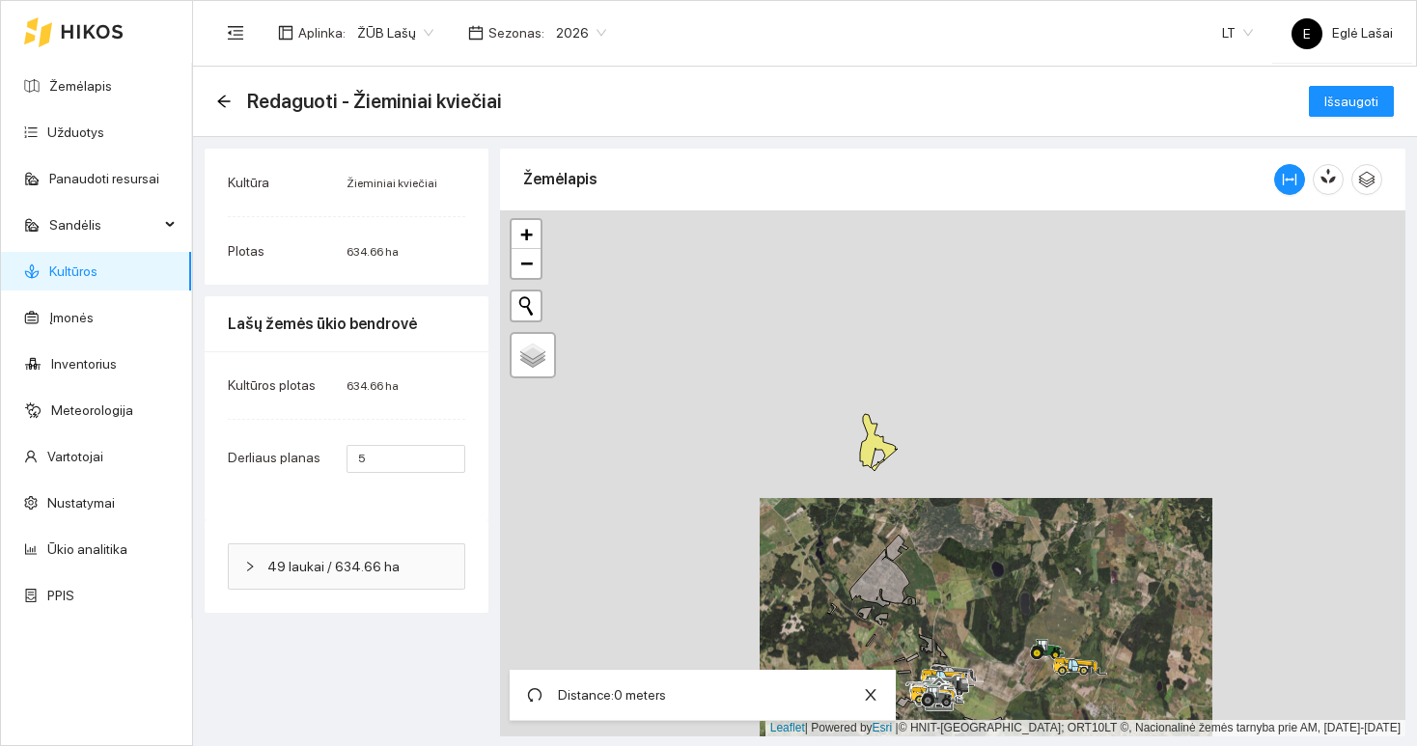
drag, startPoint x: 858, startPoint y: 367, endPoint x: 950, endPoint y: 537, distance: 193.1
click at [950, 537] on div at bounding box center [953, 473] width 906 height 526
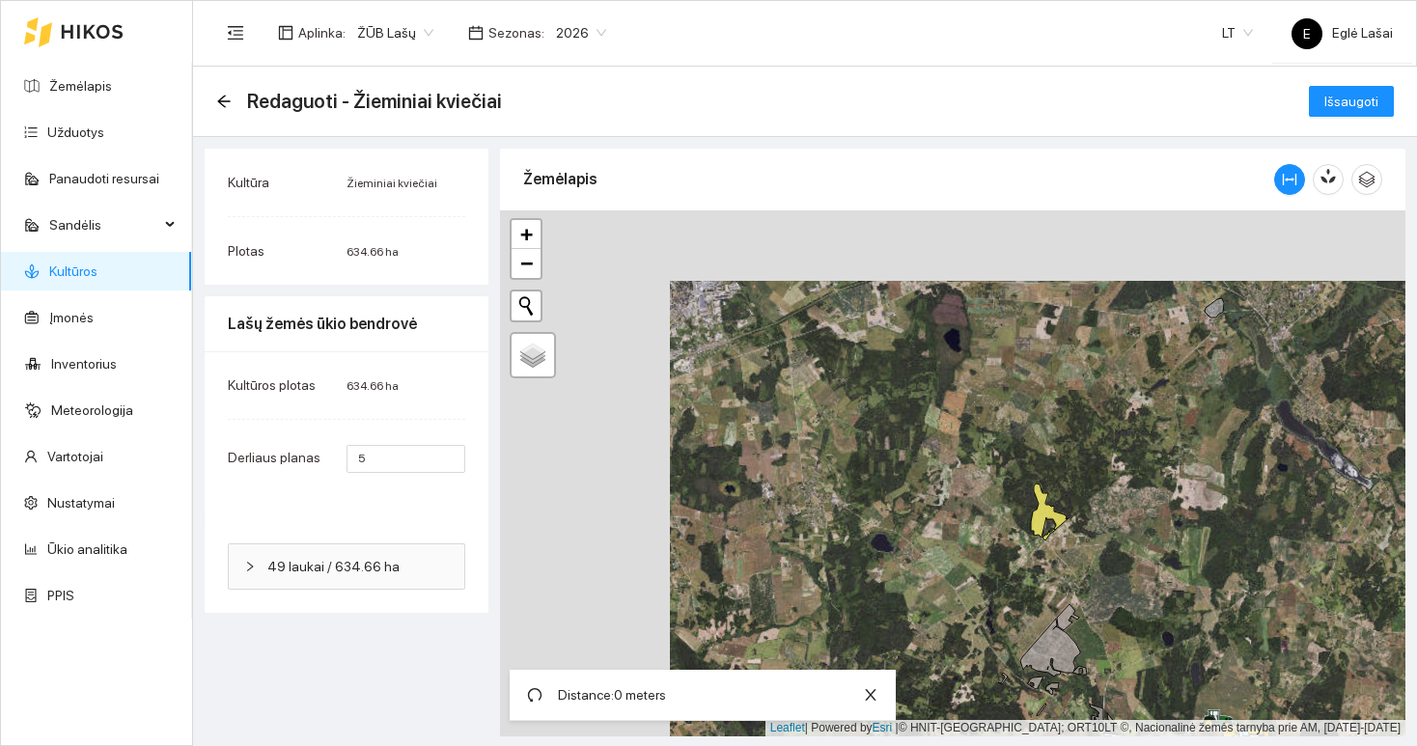
drag, startPoint x: 908, startPoint y: 328, endPoint x: 1267, endPoint y: 309, distance: 359.7
click at [1267, 309] on div at bounding box center [953, 473] width 906 height 526
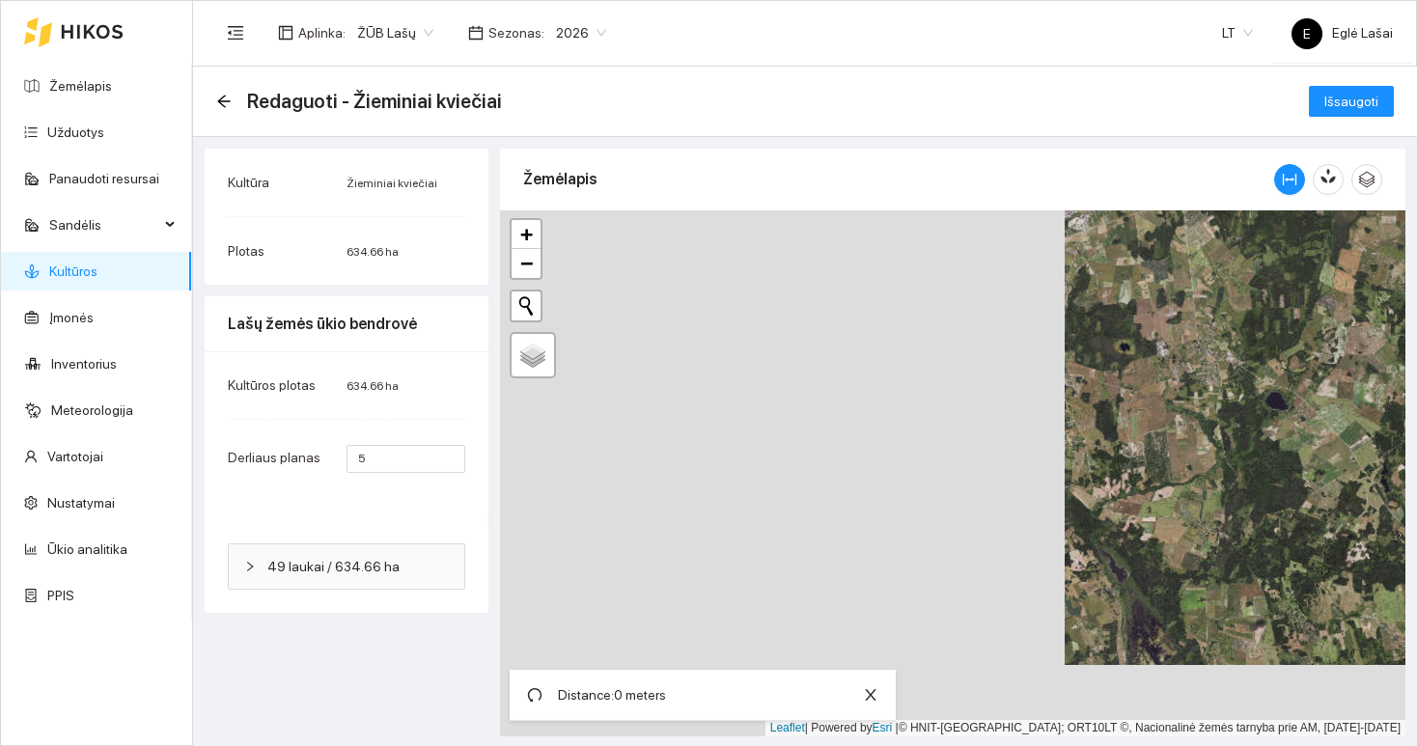
drag, startPoint x: 876, startPoint y: 429, endPoint x: 1135, endPoint y: 360, distance: 268.6
click at [1135, 360] on div at bounding box center [953, 473] width 906 height 526
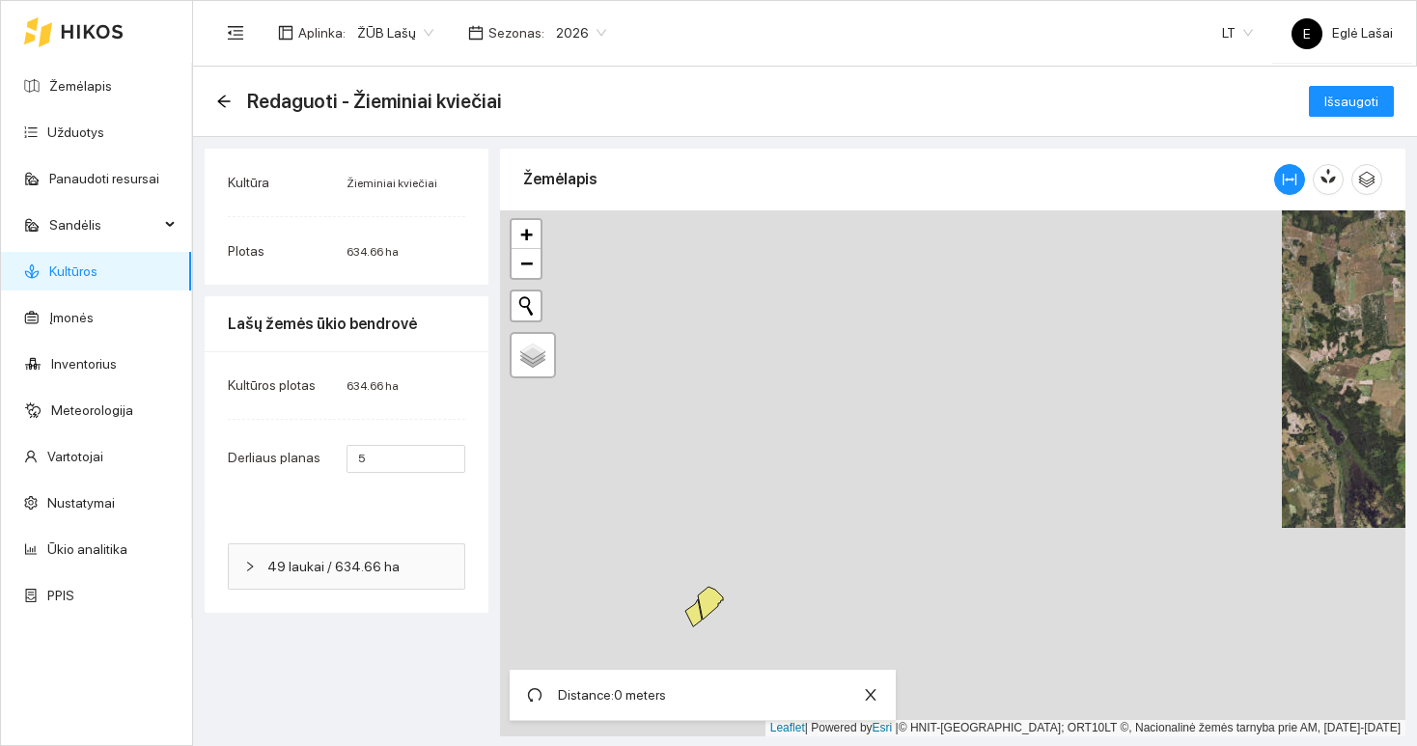
drag, startPoint x: 811, startPoint y: 491, endPoint x: 1100, endPoint y: 277, distance: 359.6
click at [1100, 277] on div at bounding box center [953, 473] width 906 height 526
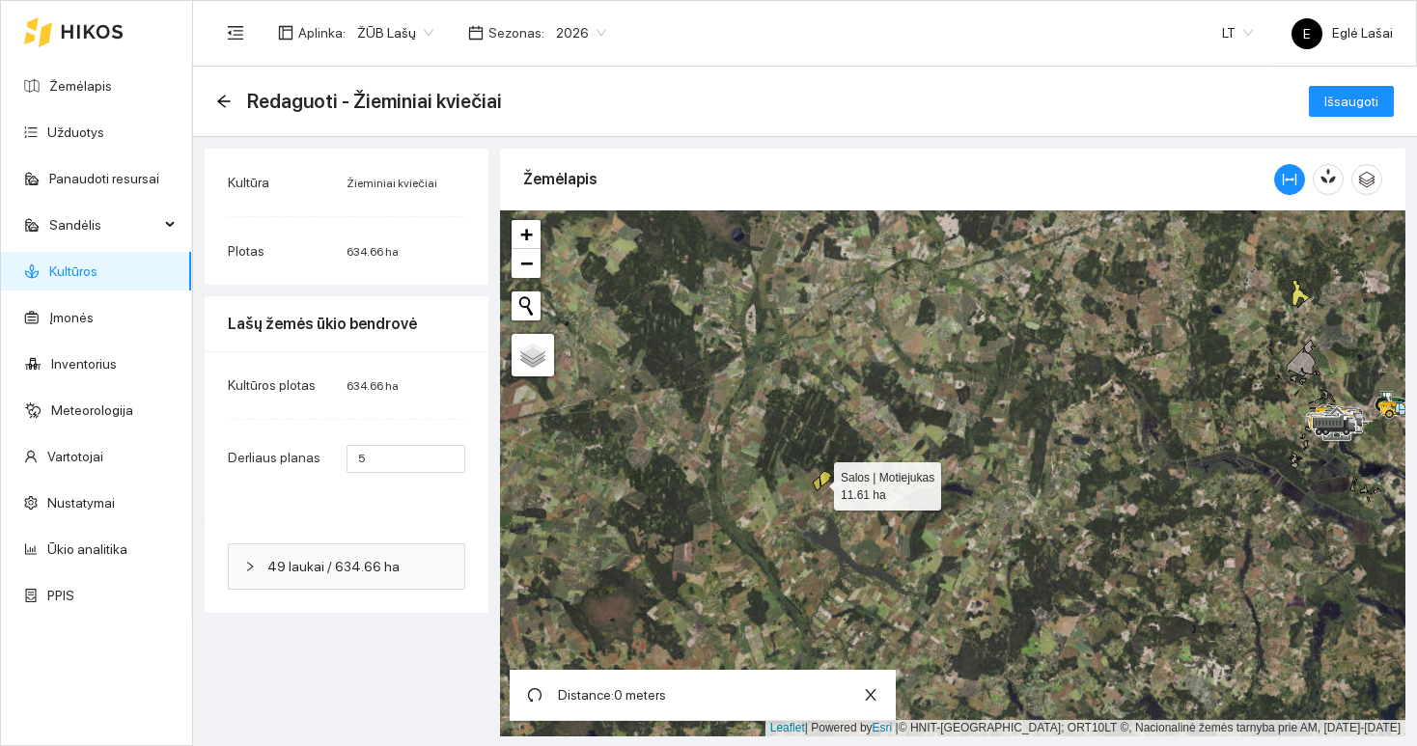
click at [817, 482] on icon at bounding box center [817, 484] width 8 height 14
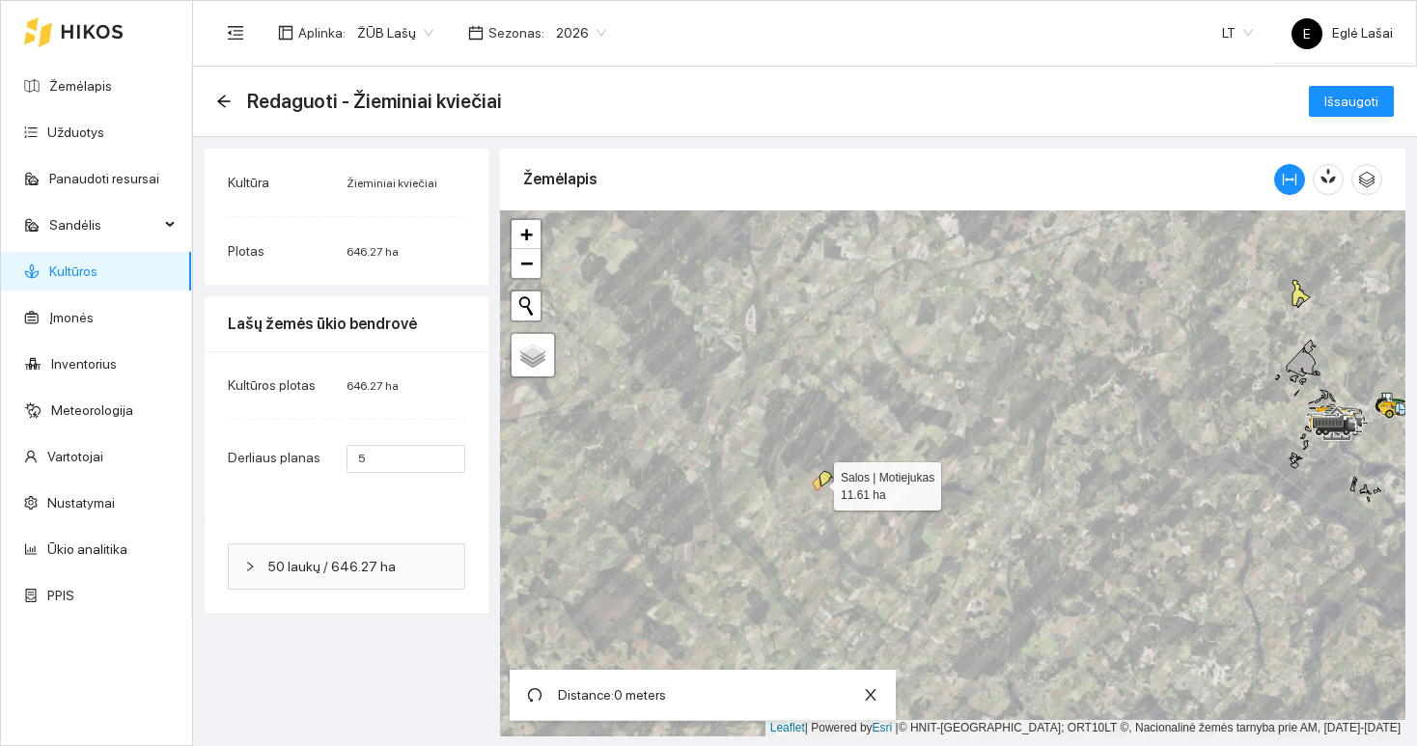
click at [817, 482] on icon at bounding box center [817, 484] width 8 height 14
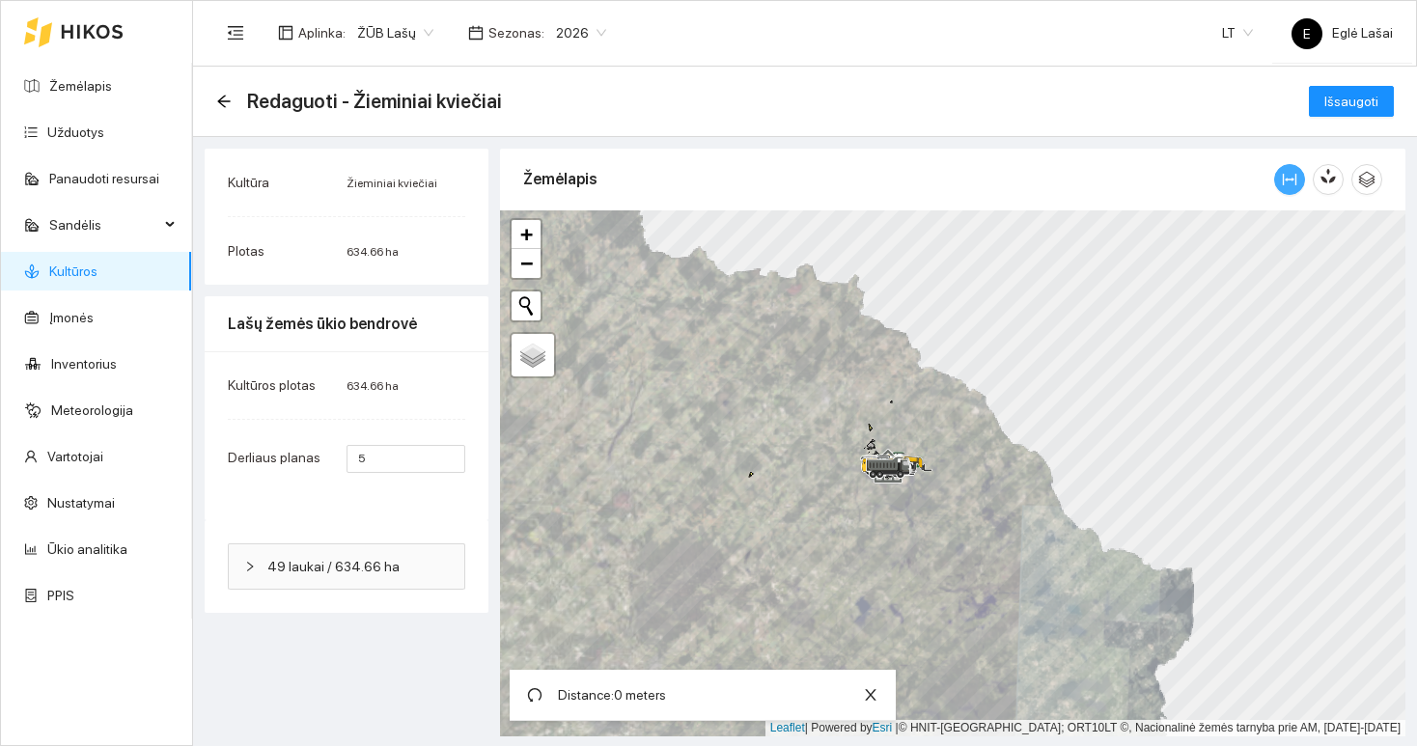
click at [1281, 179] on span "column-width" at bounding box center [1289, 179] width 29 height 15
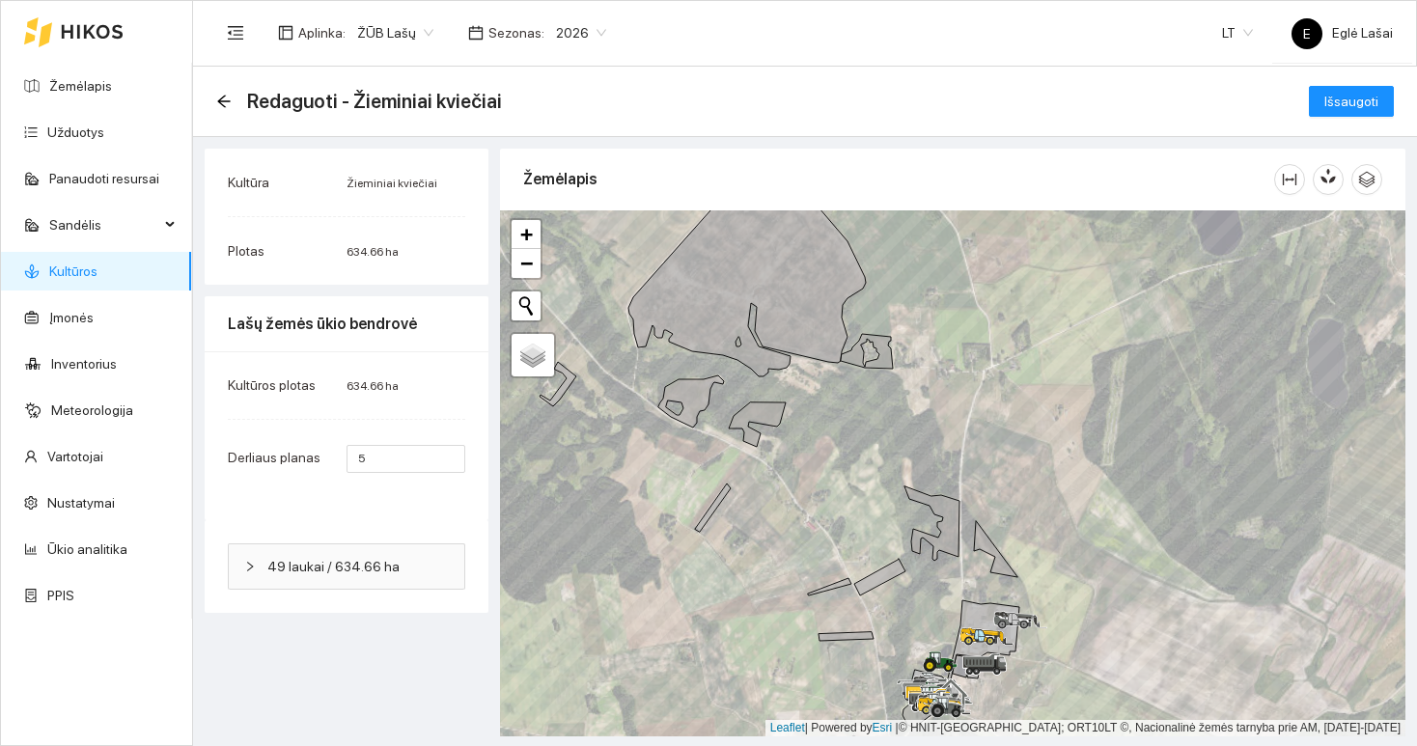
click at [577, 34] on span "2026" at bounding box center [581, 32] width 50 height 29
click at [217, 96] on icon "arrow-left" at bounding box center [223, 101] width 15 height 15
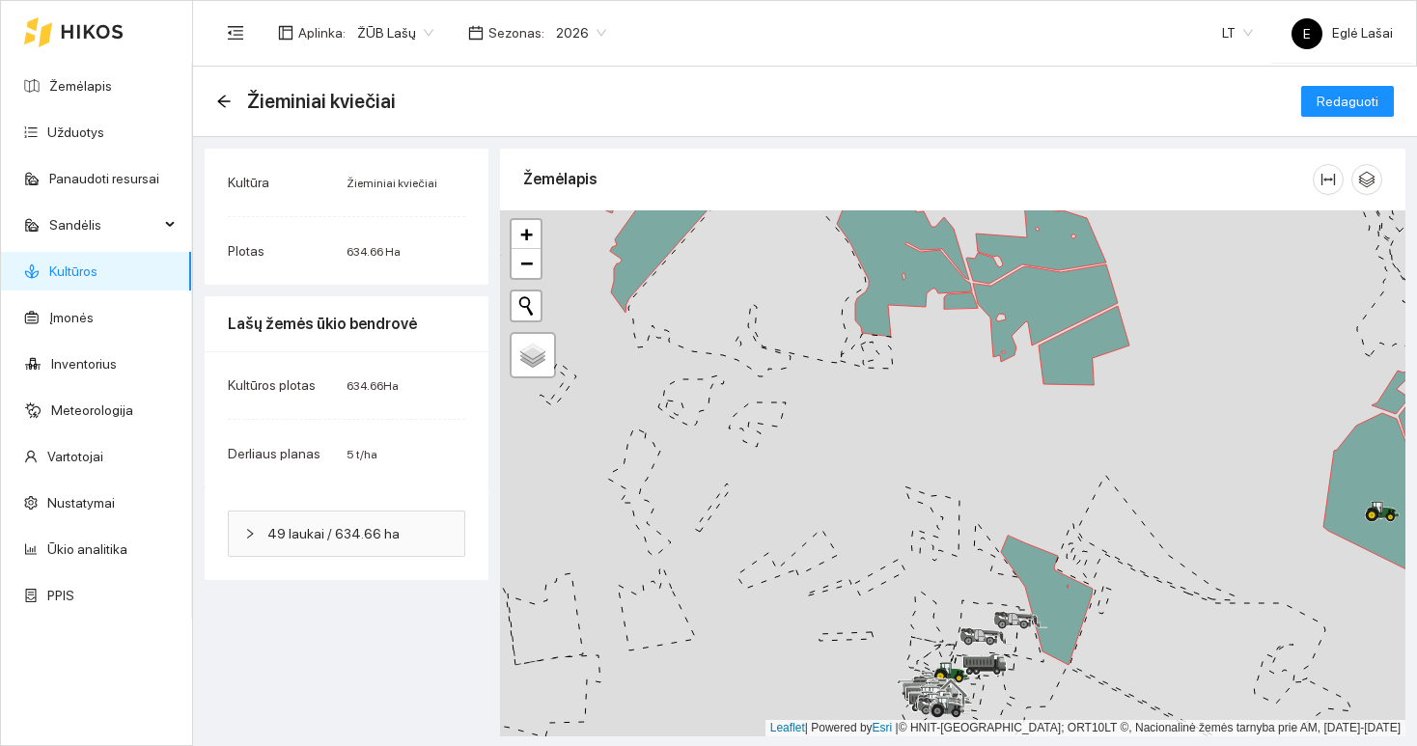
click at [584, 31] on span "2026" at bounding box center [581, 32] width 50 height 29
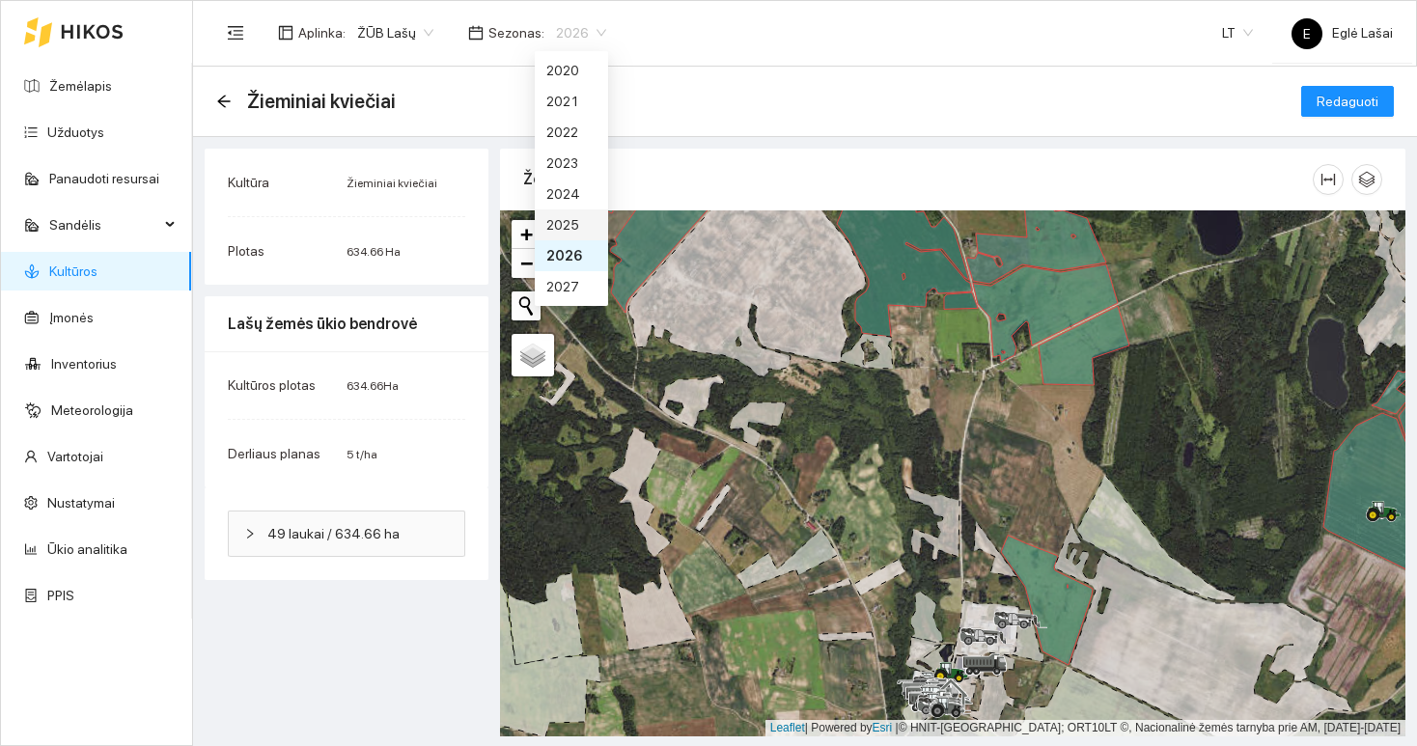
click at [566, 219] on div "2025" at bounding box center [571, 224] width 50 height 21
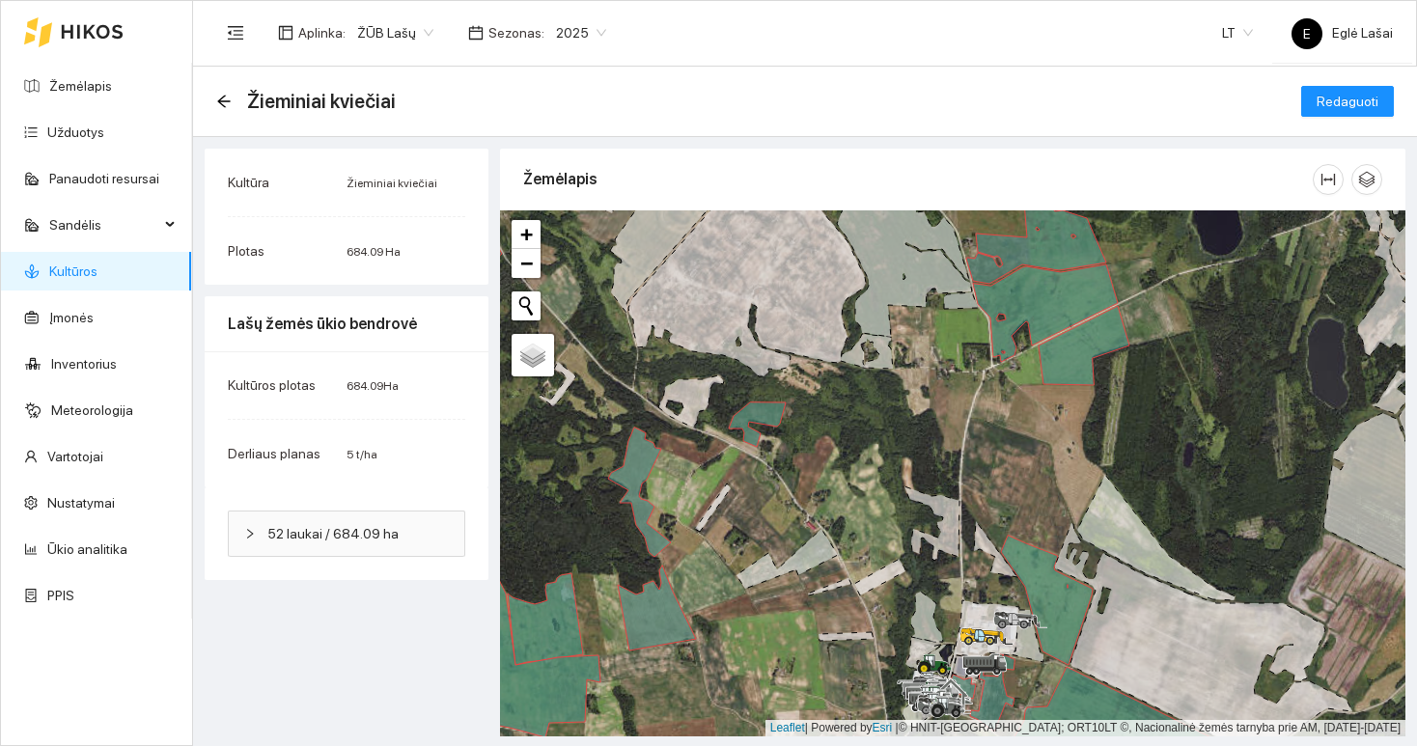
click at [563, 40] on span "2025" at bounding box center [581, 32] width 50 height 29
click at [558, 252] on div "2026" at bounding box center [571, 255] width 50 height 21
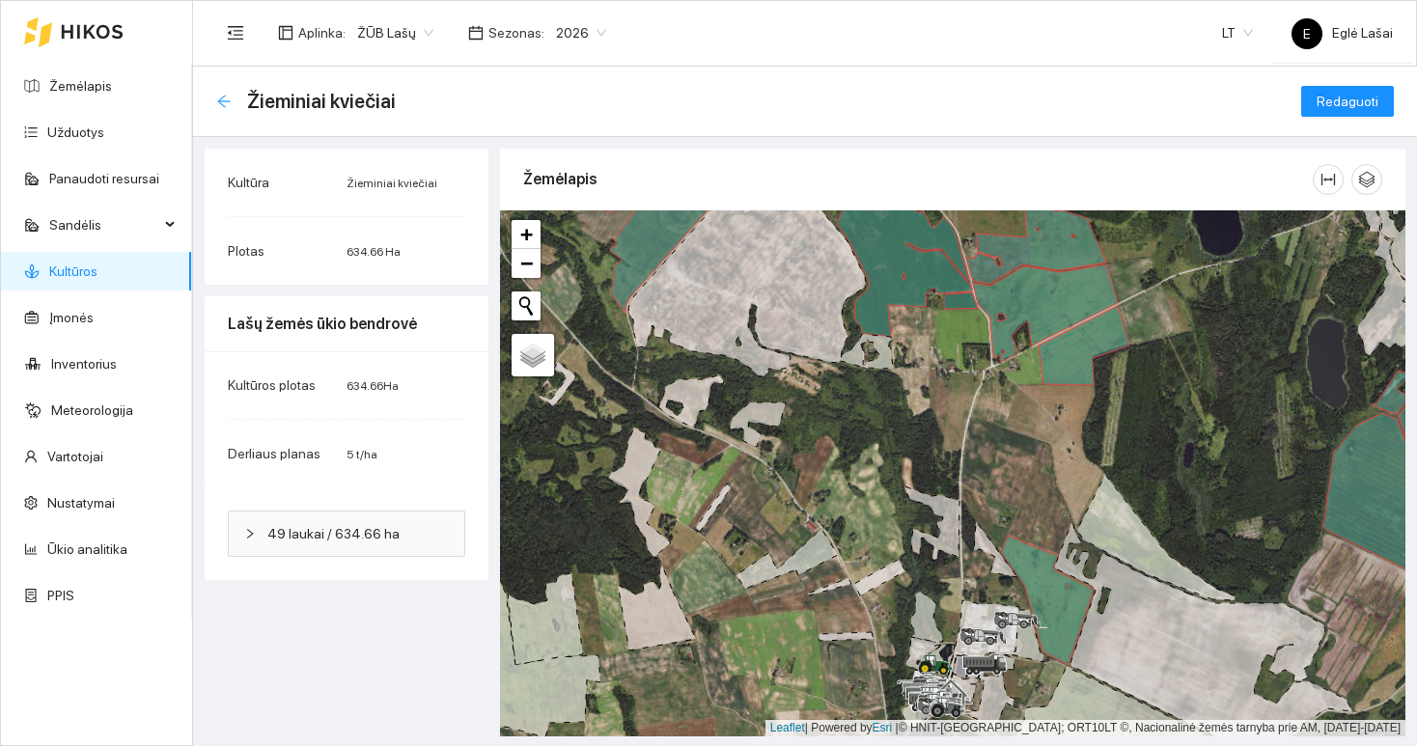
click at [228, 98] on icon "arrow-left" at bounding box center [223, 101] width 15 height 15
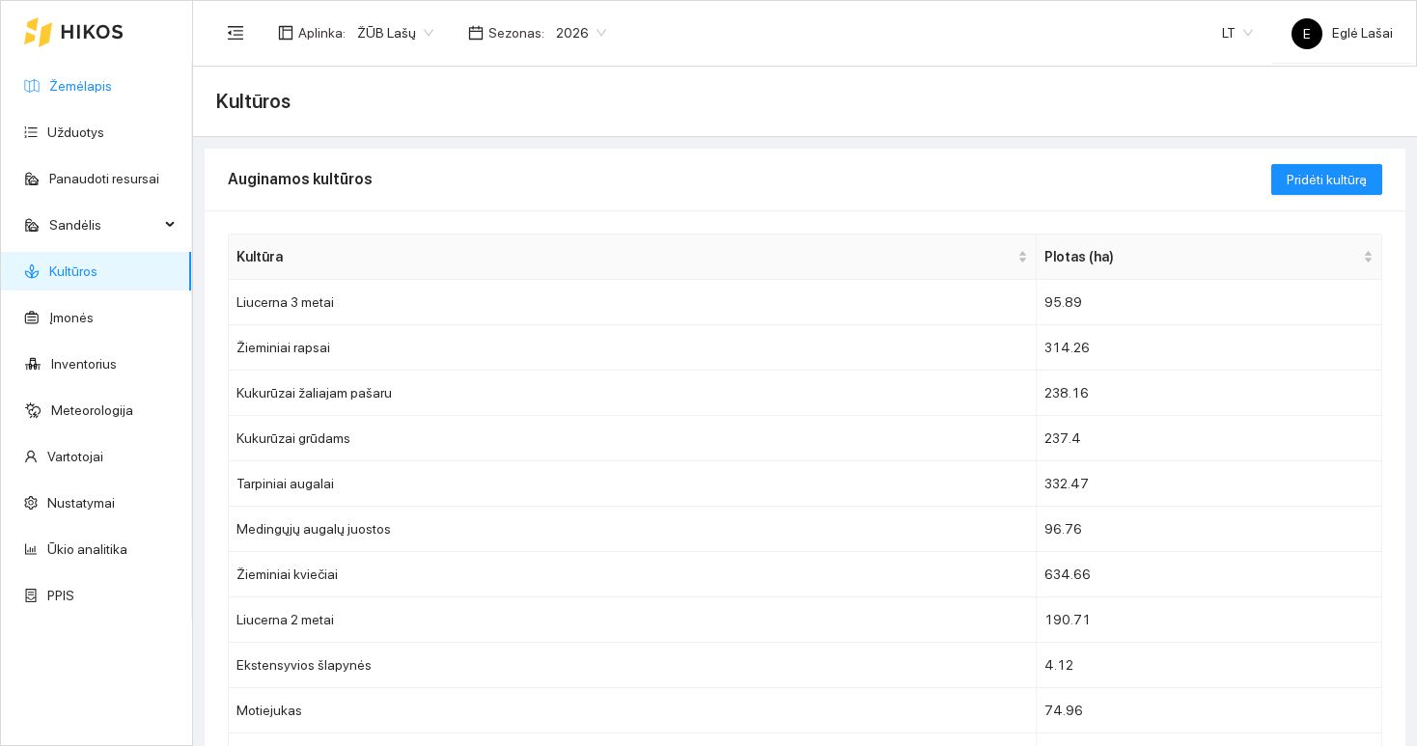
click at [52, 83] on link "Žemėlapis" at bounding box center [80, 85] width 63 height 15
